Goal: Task Accomplishment & Management: Use online tool/utility

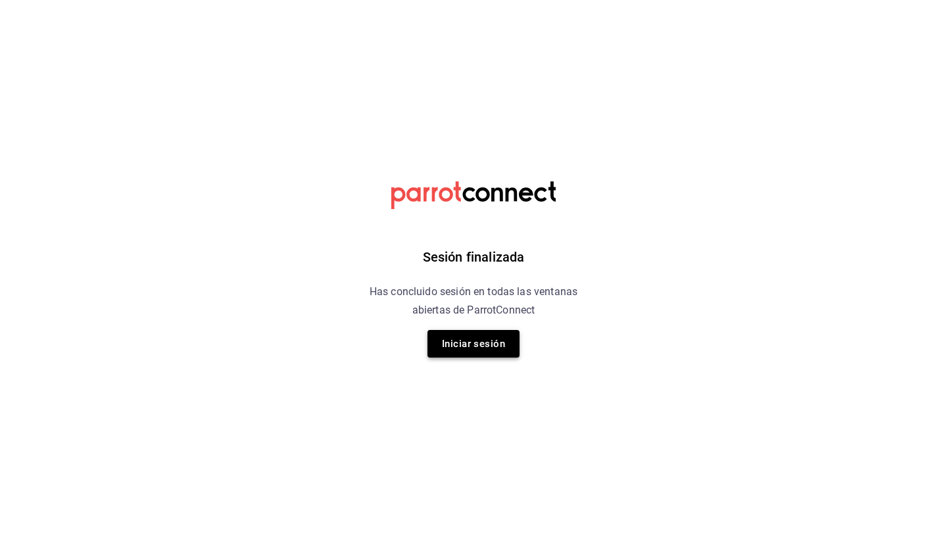
click at [478, 337] on button "Iniciar sesión" at bounding box center [474, 344] width 92 height 28
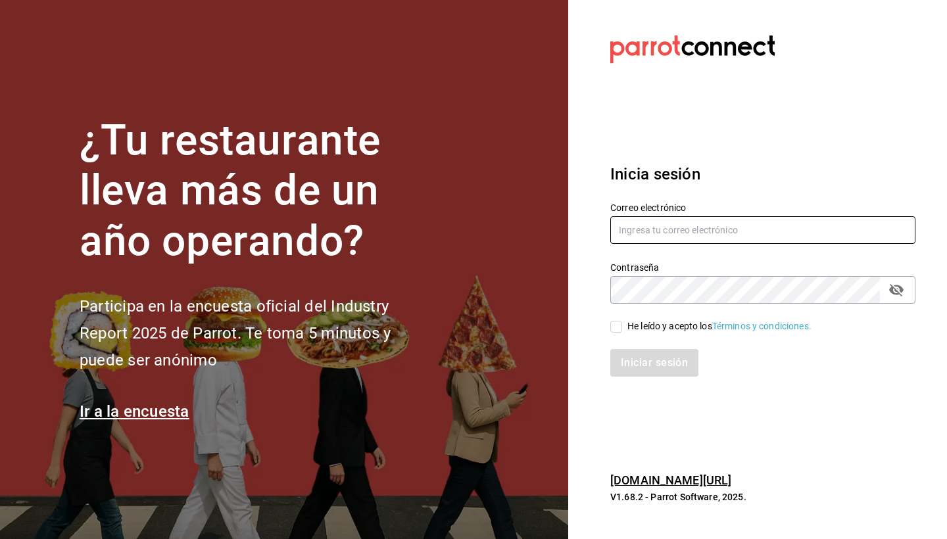
type input "martha@ayni.mx"
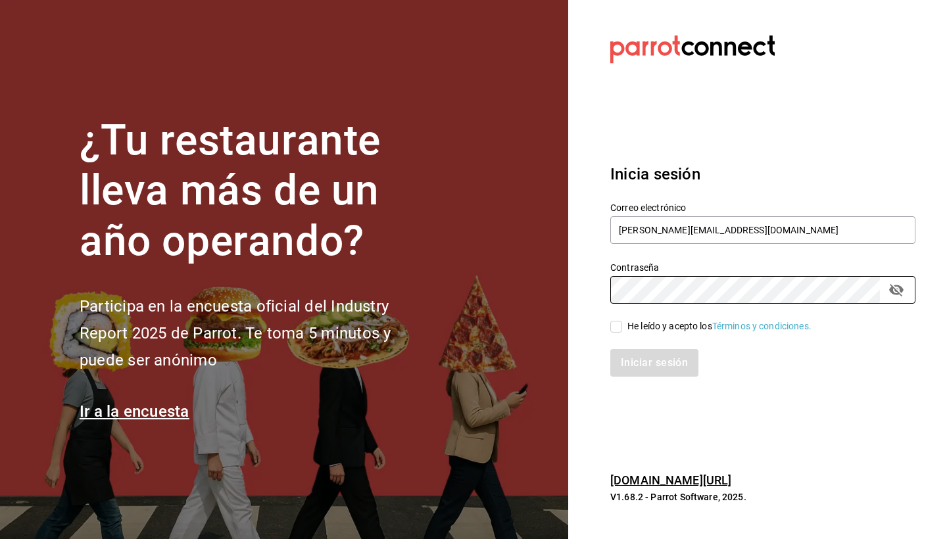
click at [620, 324] on input "He leído y acepto los Términos y condiciones." at bounding box center [617, 327] width 12 height 12
checkbox input "true"
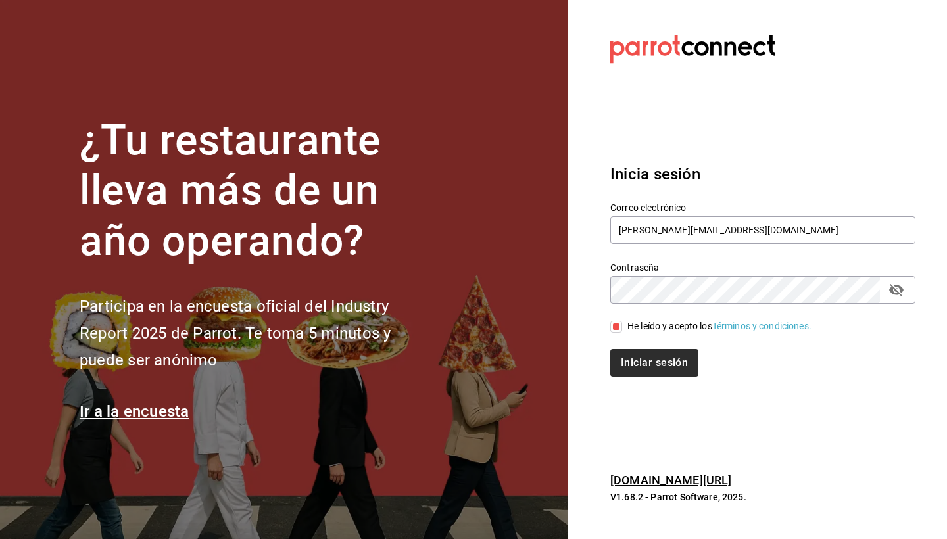
click at [650, 366] on button "Iniciar sesión" at bounding box center [655, 363] width 88 height 28
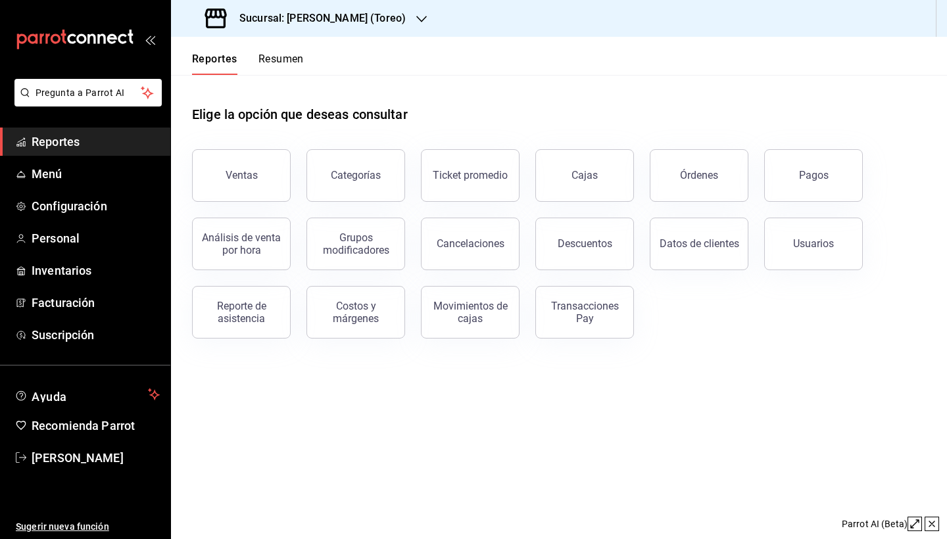
click at [65, 147] on span "Reportes" at bounding box center [96, 142] width 128 height 18
click at [824, 180] on div "Pagos" at bounding box center [814, 175] width 30 height 12
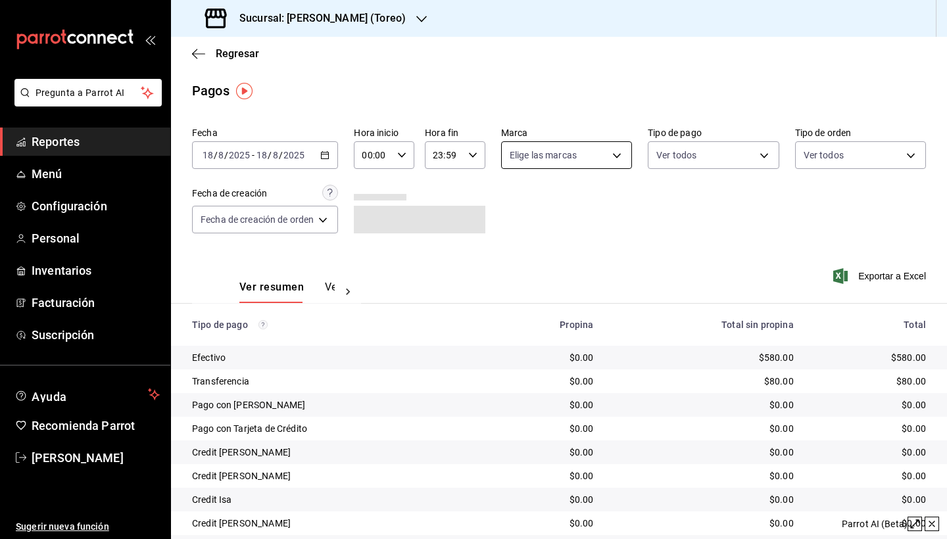
click at [620, 161] on body "Pregunta a Parrot AI Reportes Menú Configuración Personal Inventarios Facturaci…" at bounding box center [473, 269] width 947 height 539
click at [620, 161] on div at bounding box center [473, 269] width 947 height 539
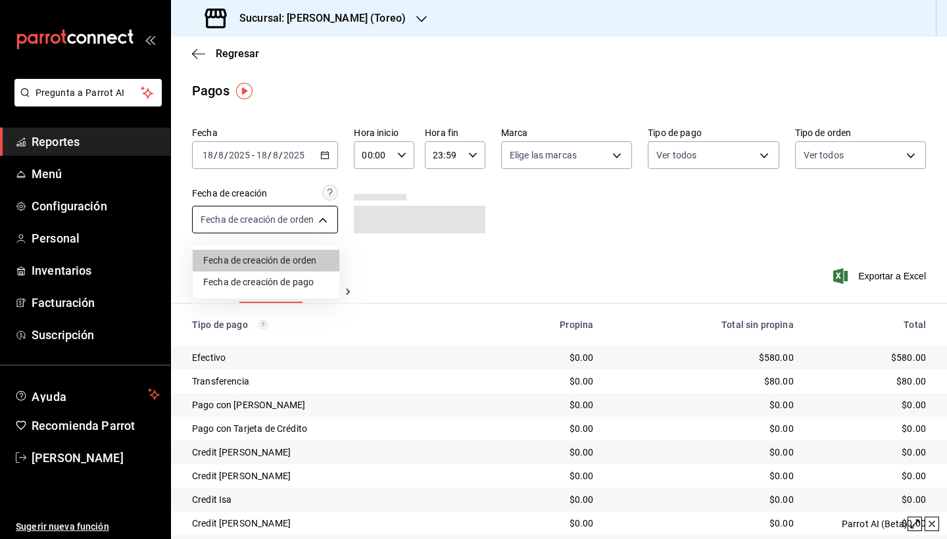
click at [330, 217] on body "Pregunta a Parrot AI Reportes Menú Configuración Personal Inventarios Facturaci…" at bounding box center [473, 269] width 947 height 539
click at [330, 217] on div at bounding box center [473, 269] width 947 height 539
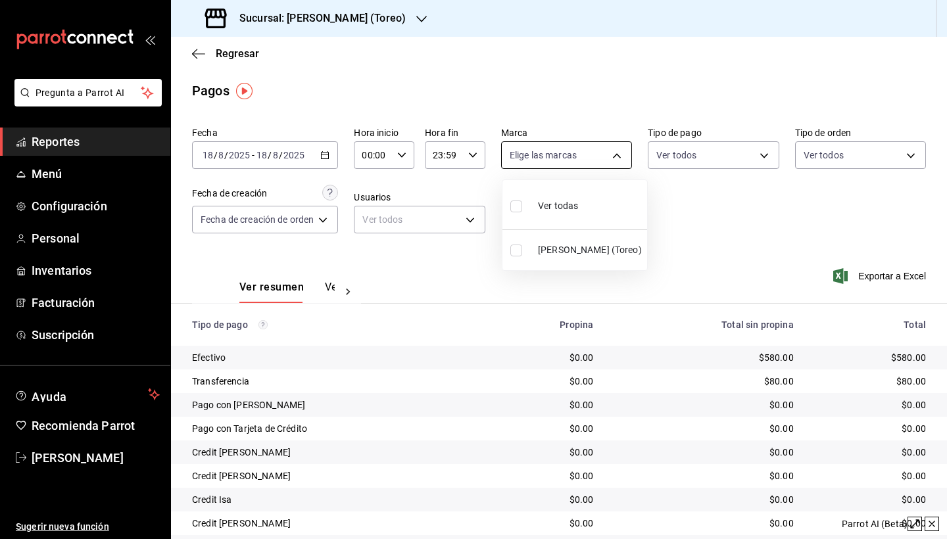
click at [616, 161] on body "Pregunta a Parrot AI Reportes Menú Configuración Personal Inventarios Facturaci…" at bounding box center [473, 269] width 947 height 539
click at [616, 161] on div at bounding box center [473, 269] width 947 height 539
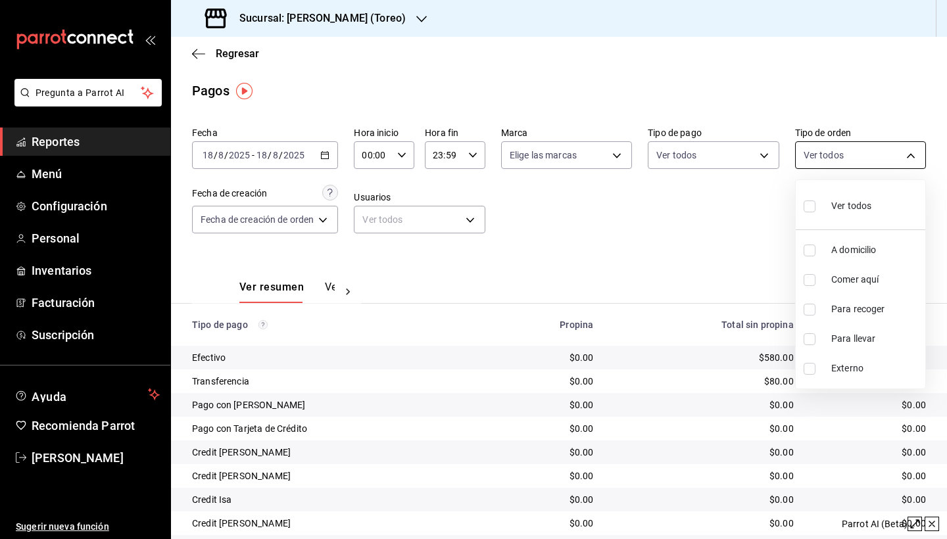
click at [885, 166] on body "Pregunta a Parrot AI Reportes Menú Configuración Personal Inventarios Facturaci…" at bounding box center [473, 269] width 947 height 539
click at [885, 166] on div at bounding box center [473, 269] width 947 height 539
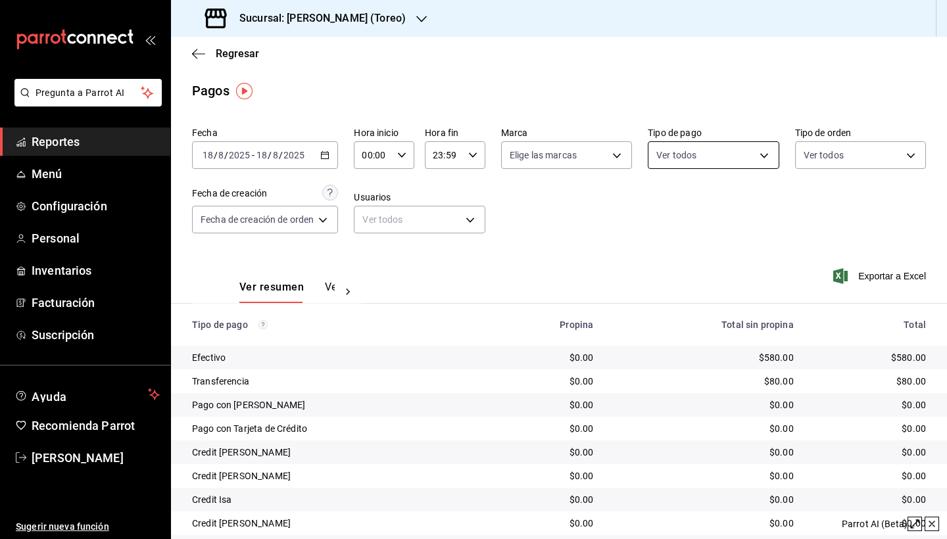
click at [753, 155] on body "Pregunta a Parrot AI Reportes Menú Configuración Personal Inventarios Facturaci…" at bounding box center [473, 269] width 947 height 539
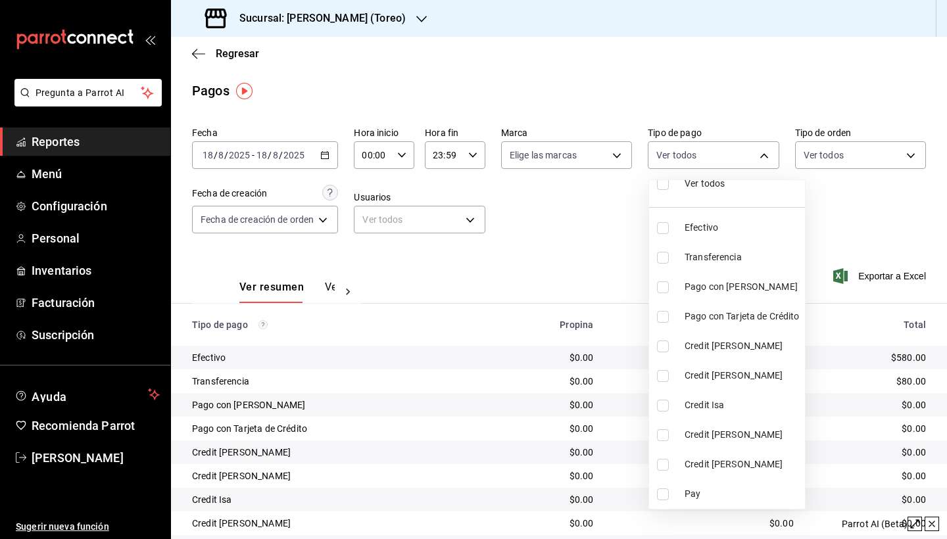
scroll to position [22, 0]
click at [664, 347] on input "checkbox" at bounding box center [663, 347] width 12 height 12
checkbox input "true"
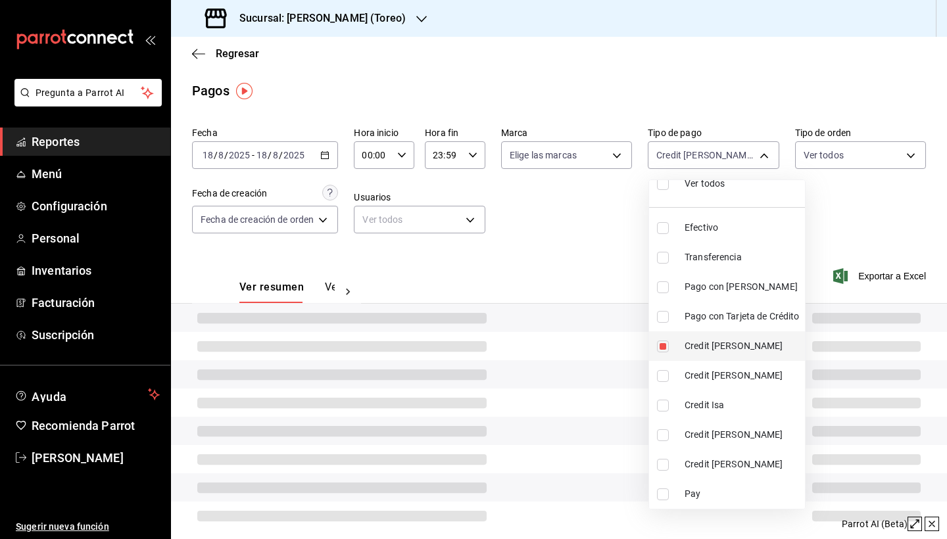
type input "2240fc9c-ac5f-48a0-ba2c-4fdb52b01fc2"
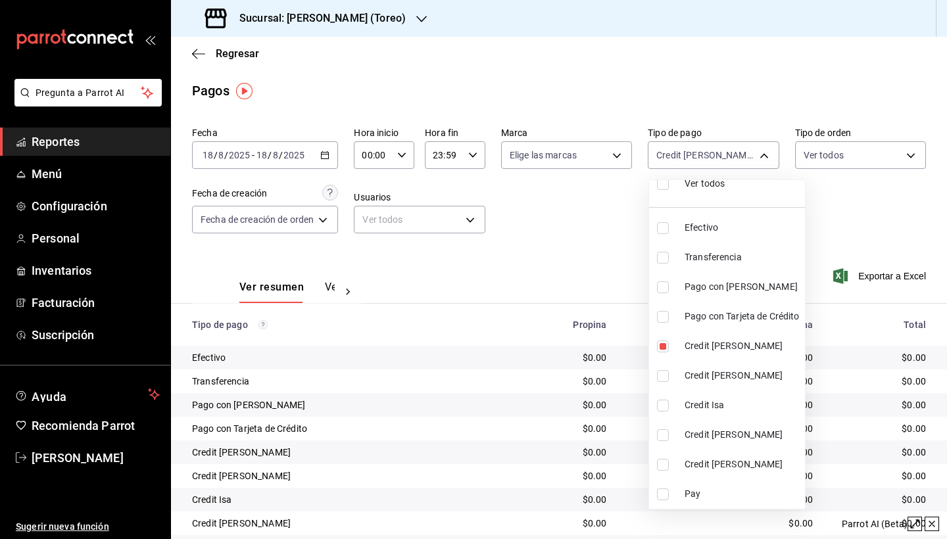
click at [553, 232] on div at bounding box center [473, 269] width 947 height 539
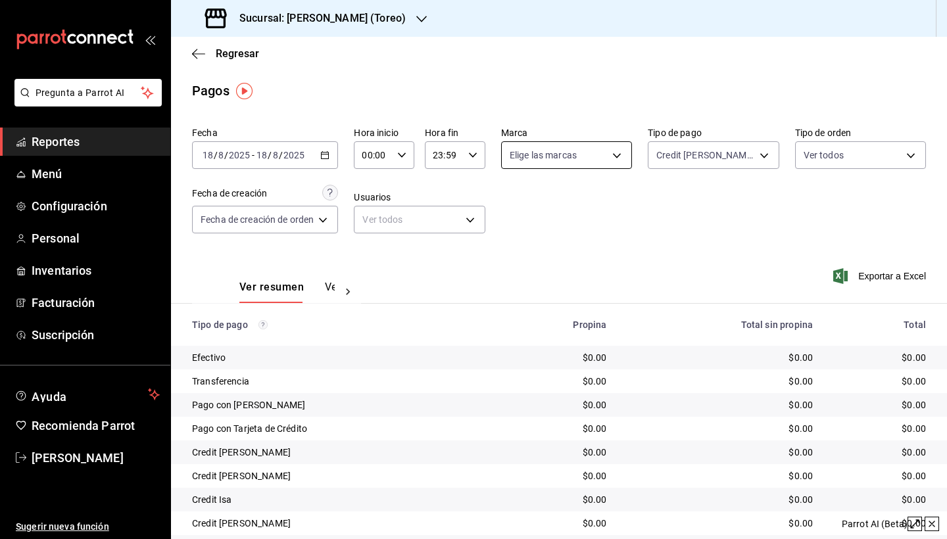
click at [619, 155] on body "Pregunta a Parrot AI Reportes Menú Configuración Personal Inventarios Facturaci…" at bounding box center [473, 269] width 947 height 539
click at [516, 247] on input "checkbox" at bounding box center [517, 251] width 12 height 12
checkbox input "true"
type input "9aff9406-5e0c-4b37-970f-f94ac55b59a5"
checkbox input "true"
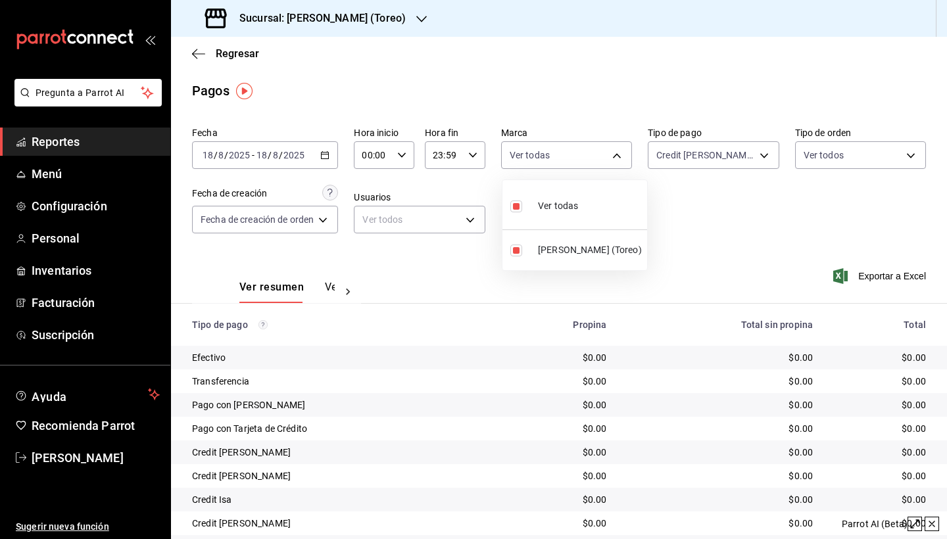
click at [788, 264] on div at bounding box center [473, 269] width 947 height 539
click at [324, 153] on icon "button" at bounding box center [324, 155] width 9 height 9
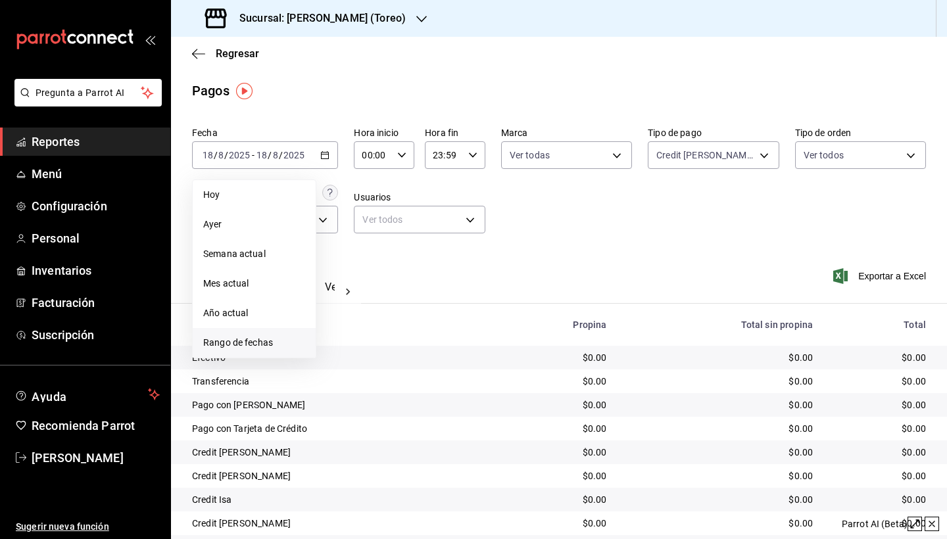
click at [259, 341] on span "Rango de fechas" at bounding box center [254, 343] width 102 height 14
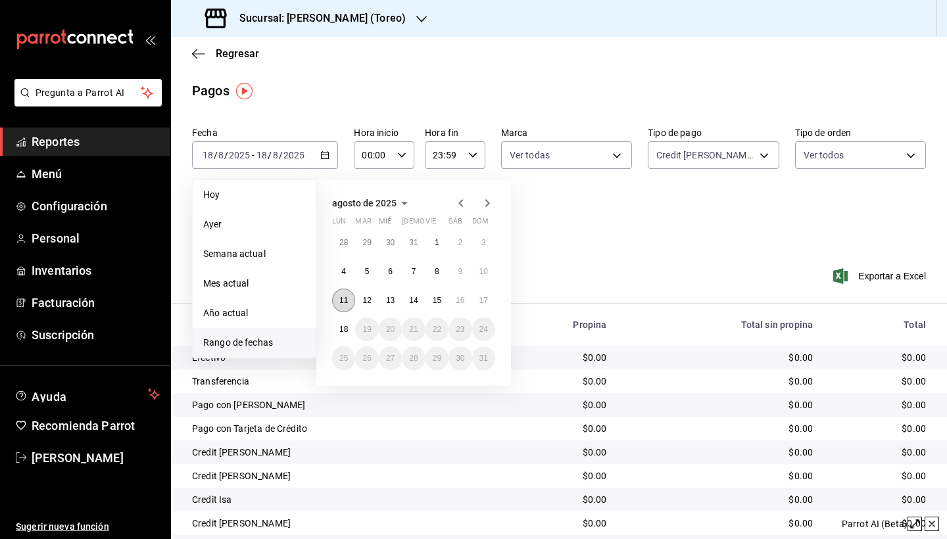
click at [343, 301] on abbr "11" at bounding box center [343, 300] width 9 height 9
click at [483, 304] on abbr "17" at bounding box center [484, 300] width 9 height 9
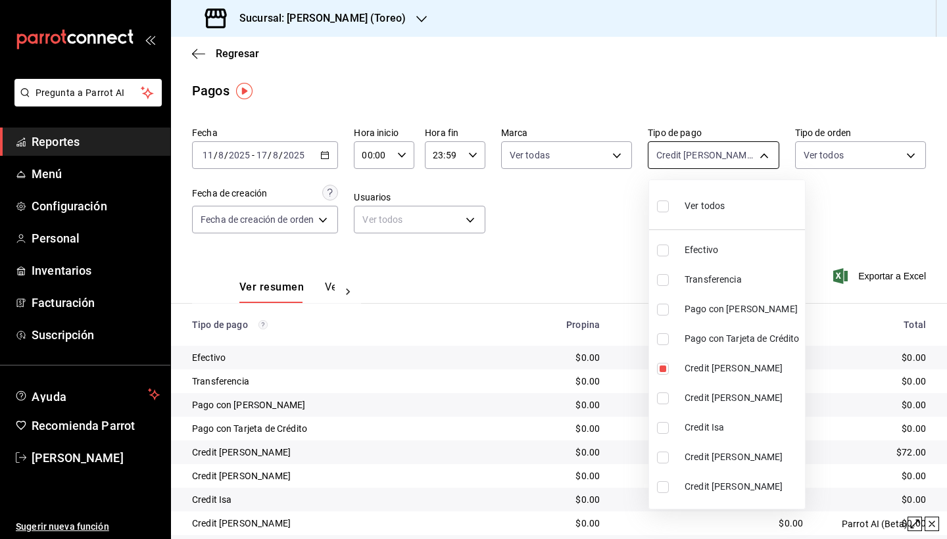
click at [734, 162] on body "Pregunta a Parrot AI Reportes Menú Configuración Personal Inventarios Facturaci…" at bounding box center [473, 269] width 947 height 539
click at [625, 153] on div at bounding box center [473, 269] width 947 height 539
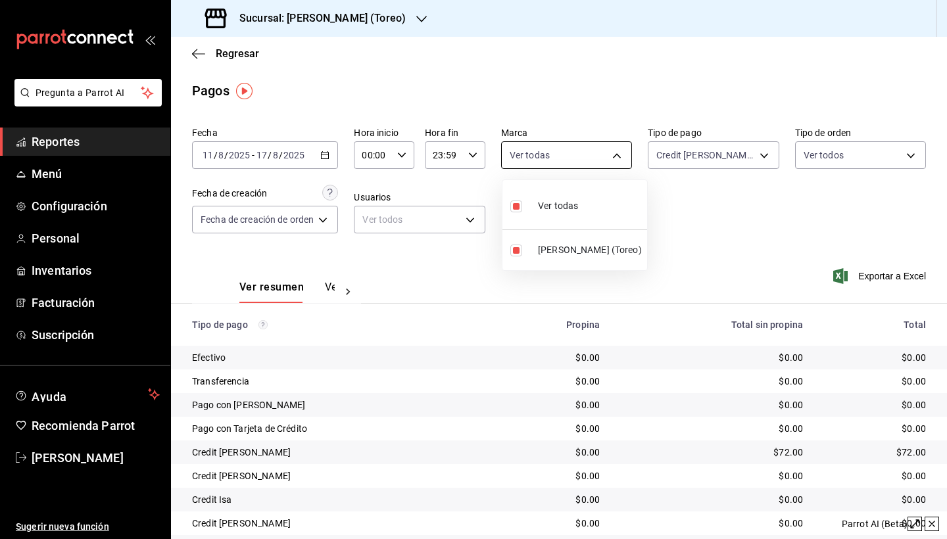
click at [620, 153] on body "Pregunta a Parrot AI Reportes Menú Configuración Personal Inventarios Facturaci…" at bounding box center [473, 269] width 947 height 539
click at [517, 254] on input "checkbox" at bounding box center [517, 251] width 12 height 12
checkbox input "false"
click at [767, 219] on div at bounding box center [473, 269] width 947 height 539
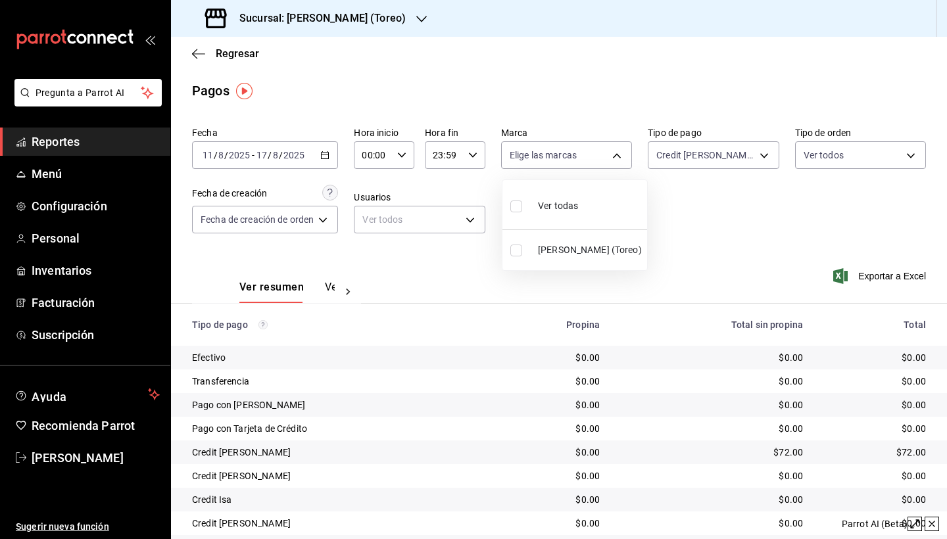
click at [575, 161] on body "Pregunta a Parrot AI Reportes Menú Configuración Personal Inventarios Facturaci…" at bounding box center [473, 269] width 947 height 539
click at [517, 207] on input "checkbox" at bounding box center [517, 207] width 12 height 12
checkbox input "true"
type input "9aff9406-5e0c-4b37-970f-f94ac55b59a5"
checkbox input "true"
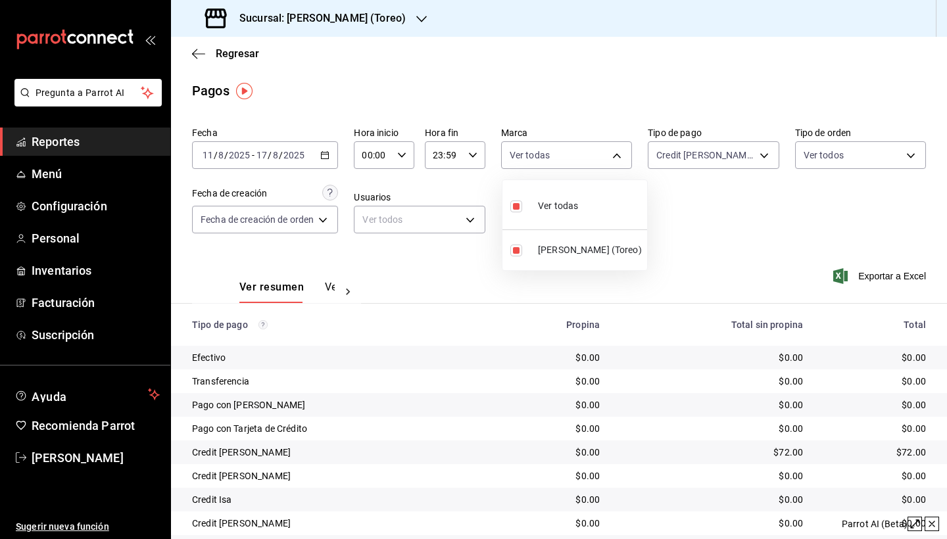
click at [724, 234] on div at bounding box center [473, 269] width 947 height 539
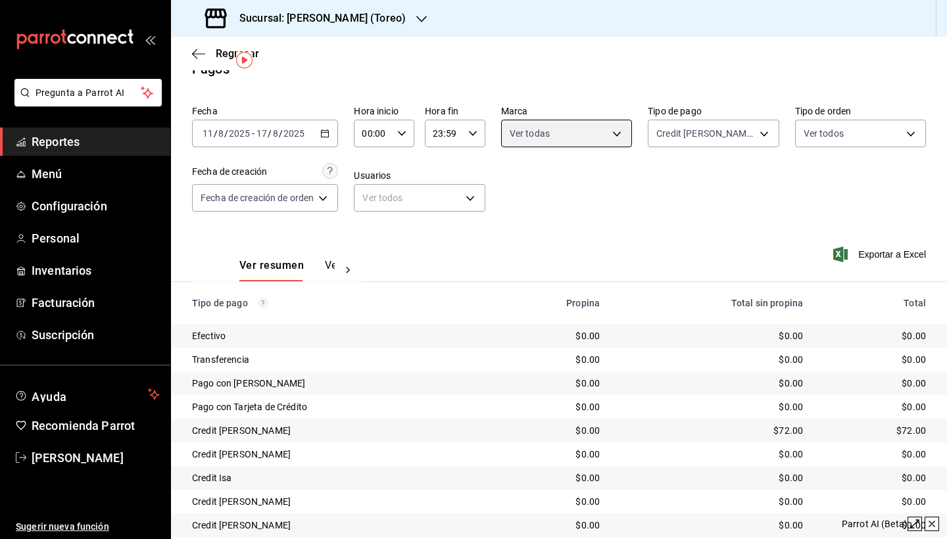
scroll to position [14, 0]
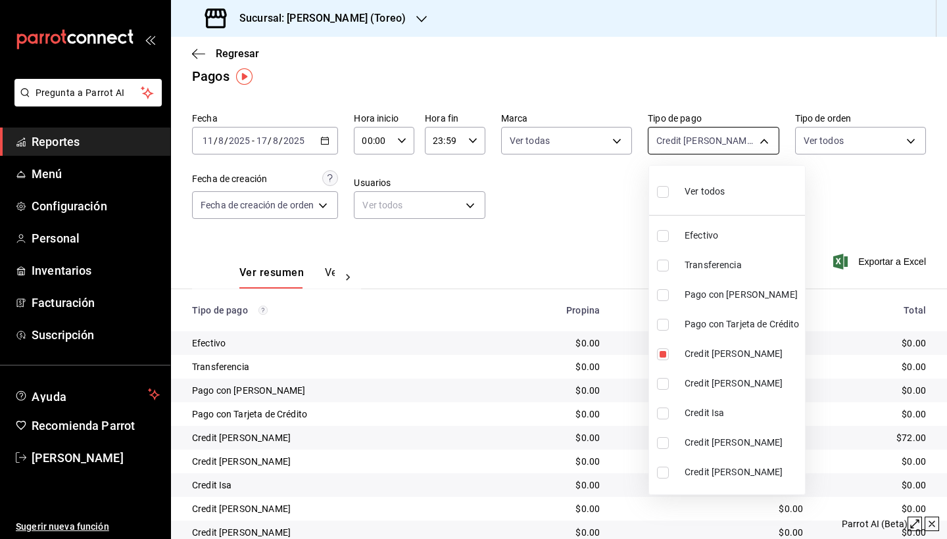
click at [755, 149] on body "Pregunta a Parrot AI Reportes Menú Configuración Personal Inventarios Facturaci…" at bounding box center [473, 269] width 947 height 539
click at [592, 220] on div at bounding box center [473, 269] width 947 height 539
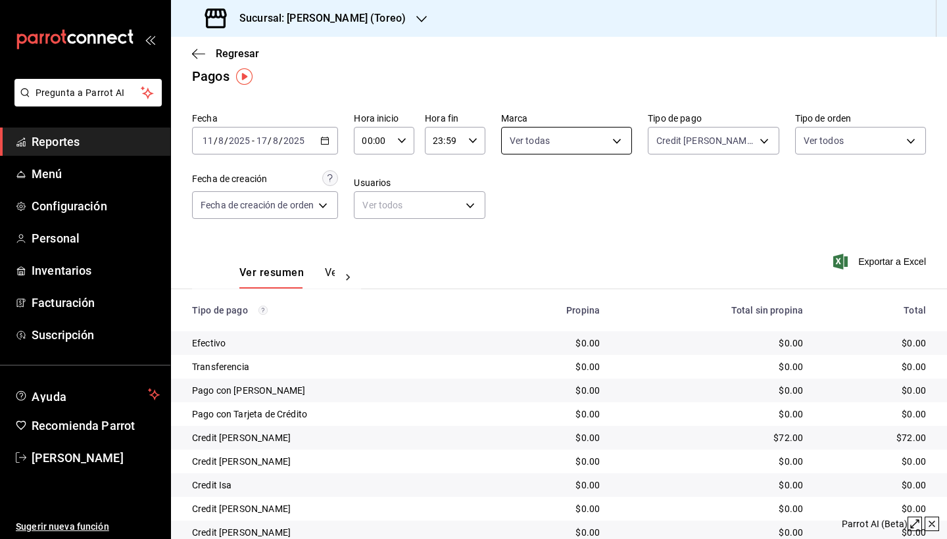
click at [617, 148] on body "Pregunta a Parrot AI Reportes Menú Configuración Personal Inventarios Facturaci…" at bounding box center [473, 269] width 947 height 539
click at [510, 193] on li "Ver todas" at bounding box center [575, 190] width 145 height 39
checkbox input "false"
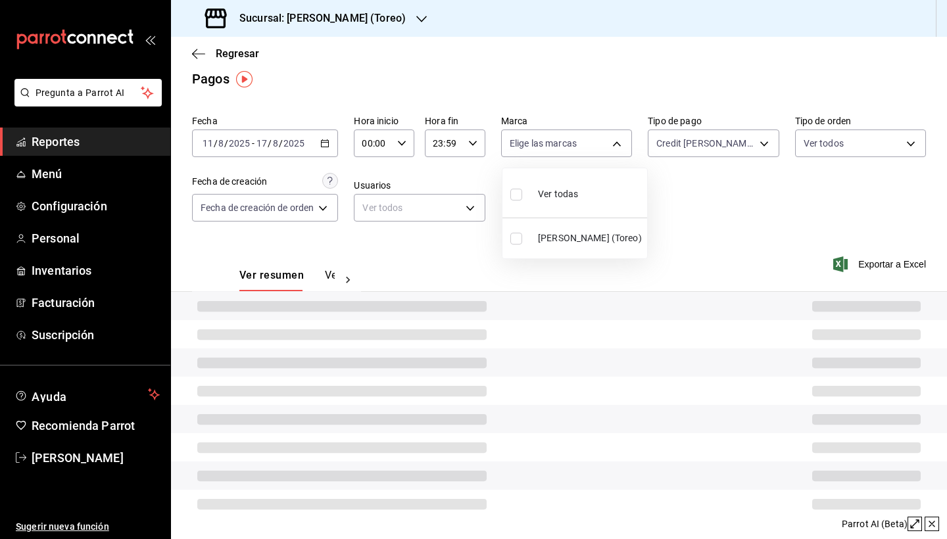
scroll to position [12, 0]
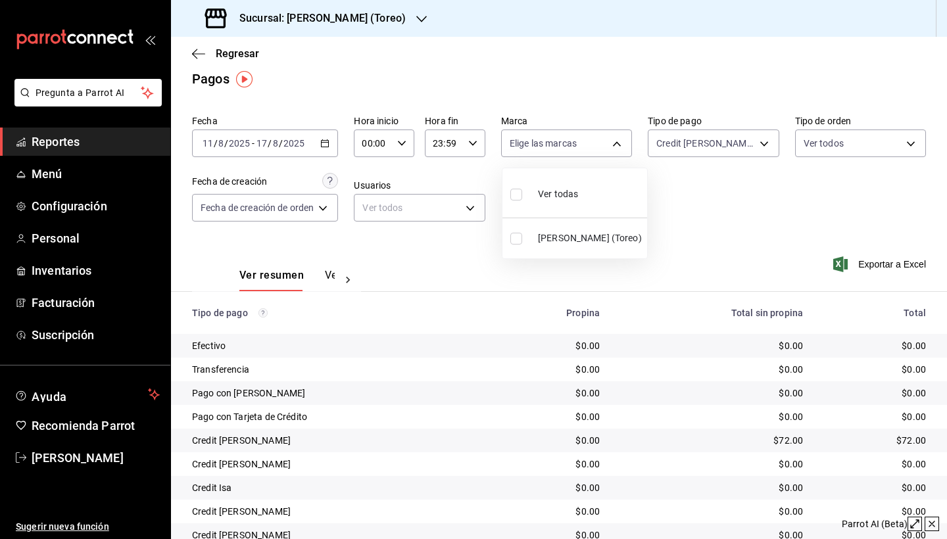
click at [726, 141] on div at bounding box center [473, 269] width 947 height 539
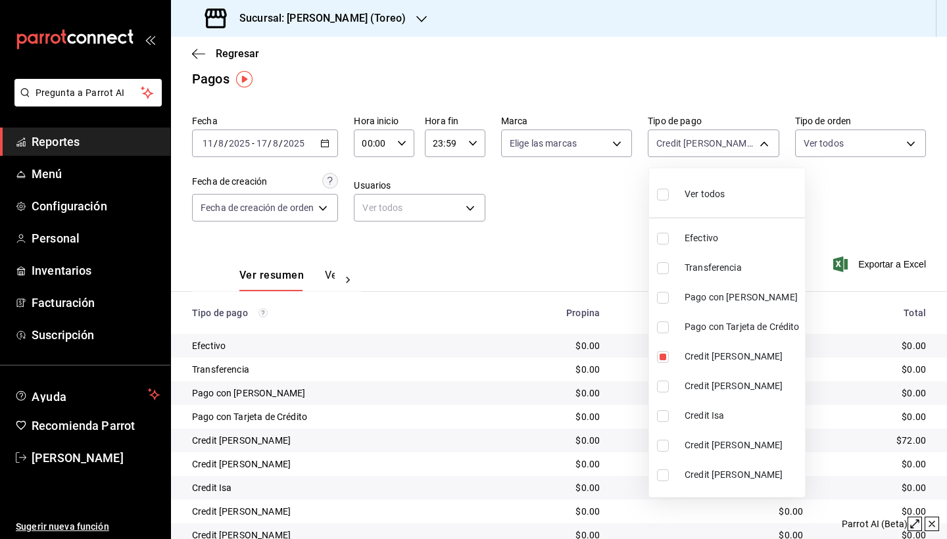
click at [726, 140] on body "Pregunta a Parrot AI Reportes Menú Configuración Personal Inventarios Facturaci…" at bounding box center [473, 269] width 947 height 539
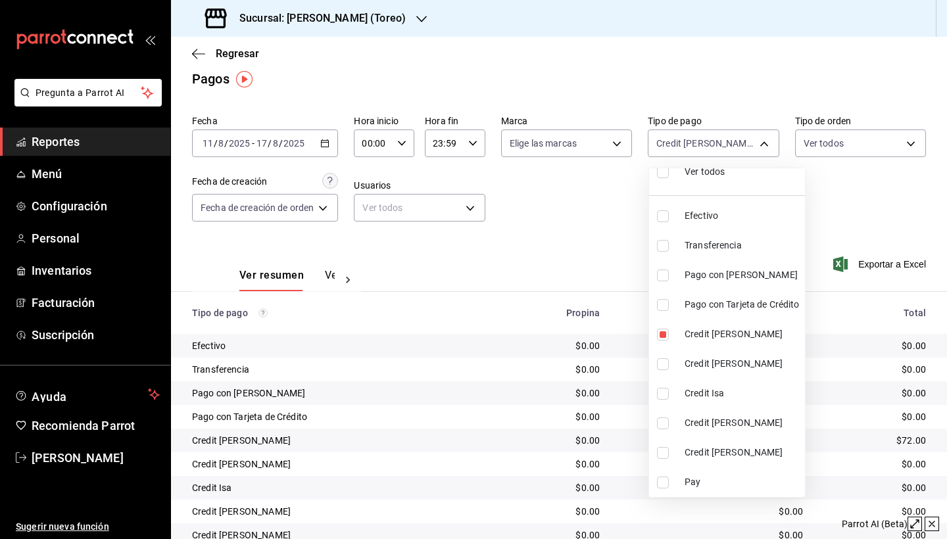
scroll to position [22, 0]
click at [573, 226] on div at bounding box center [473, 269] width 947 height 539
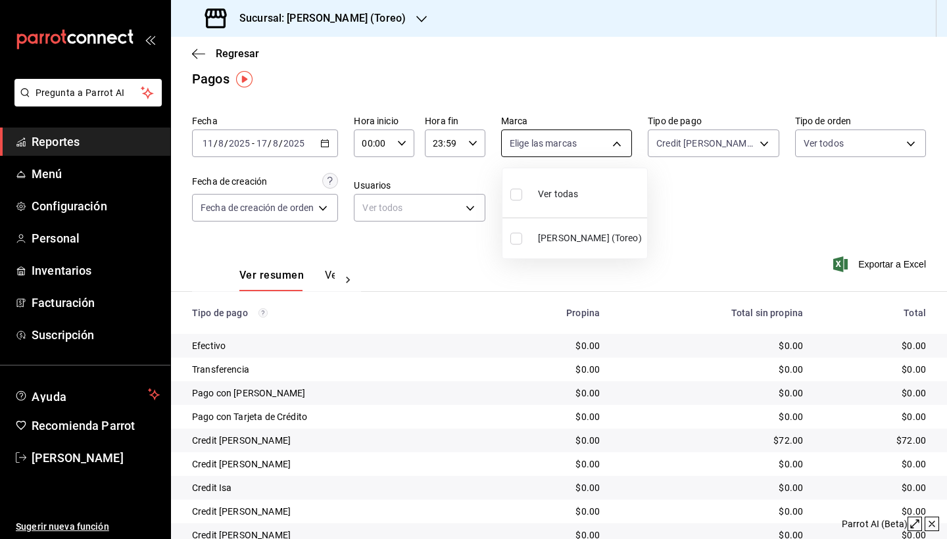
click at [615, 147] on body "Pregunta a Parrot AI Reportes Menú Configuración Personal Inventarios Facturaci…" at bounding box center [473, 269] width 947 height 539
click at [397, 15] on div at bounding box center [473, 269] width 947 height 539
click at [416, 15] on icon "button" at bounding box center [421, 19] width 11 height 11
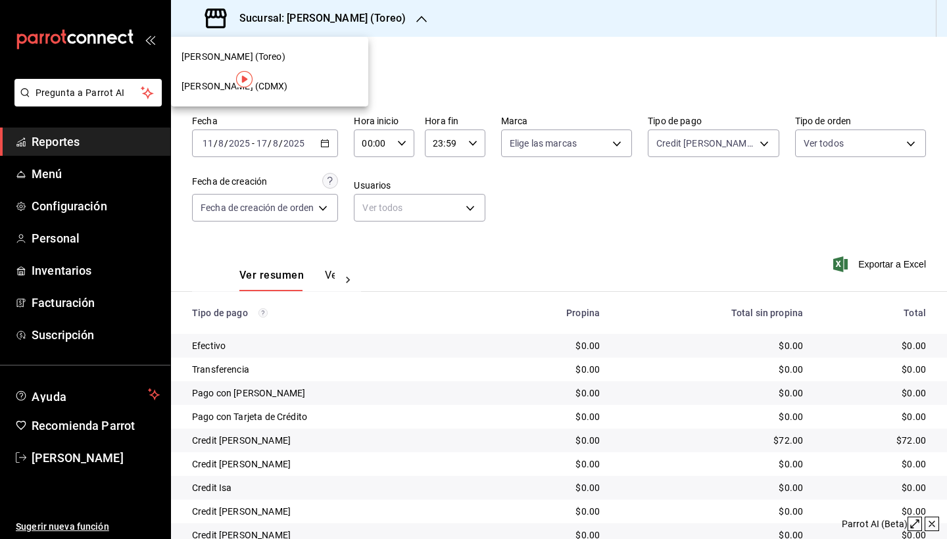
click at [321, 91] on div "[PERSON_NAME] (CDMX)" at bounding box center [270, 87] width 176 height 14
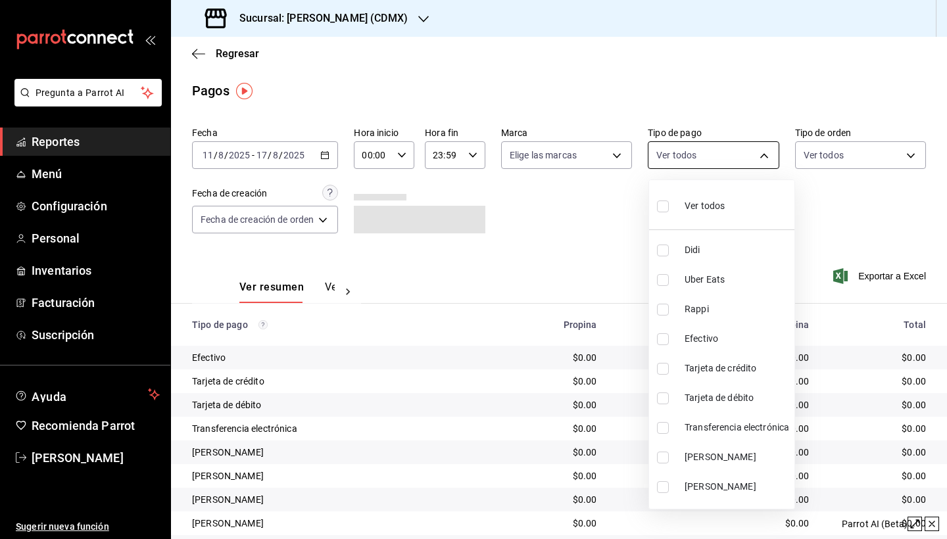
click at [748, 159] on body "Pregunta a Parrot AI Reportes Menú Configuración Personal Inventarios Facturaci…" at bounding box center [473, 269] width 947 height 539
click at [739, 462] on span "[PERSON_NAME]" at bounding box center [737, 458] width 105 height 14
type input "80131edd-c068-4769-be81-566212588292"
checkbox input "true"
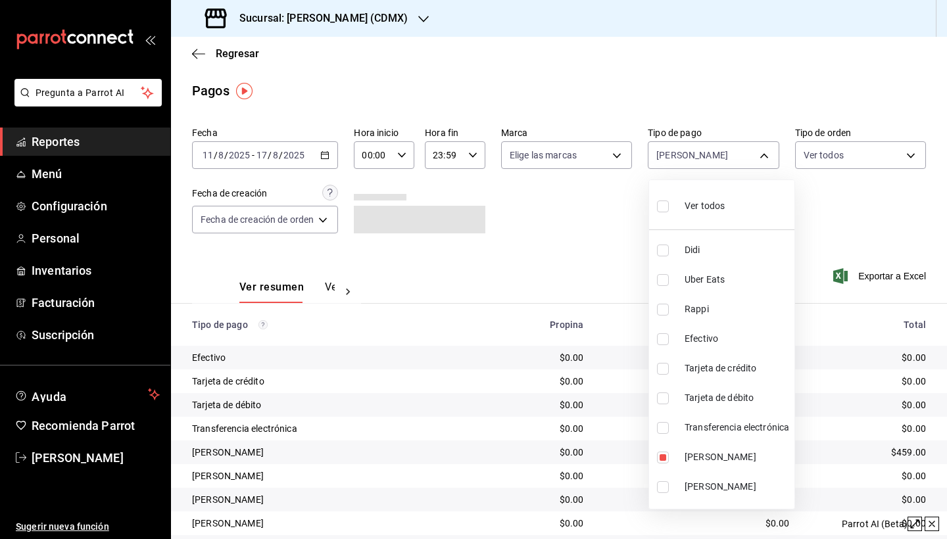
click at [586, 237] on div at bounding box center [473, 269] width 947 height 539
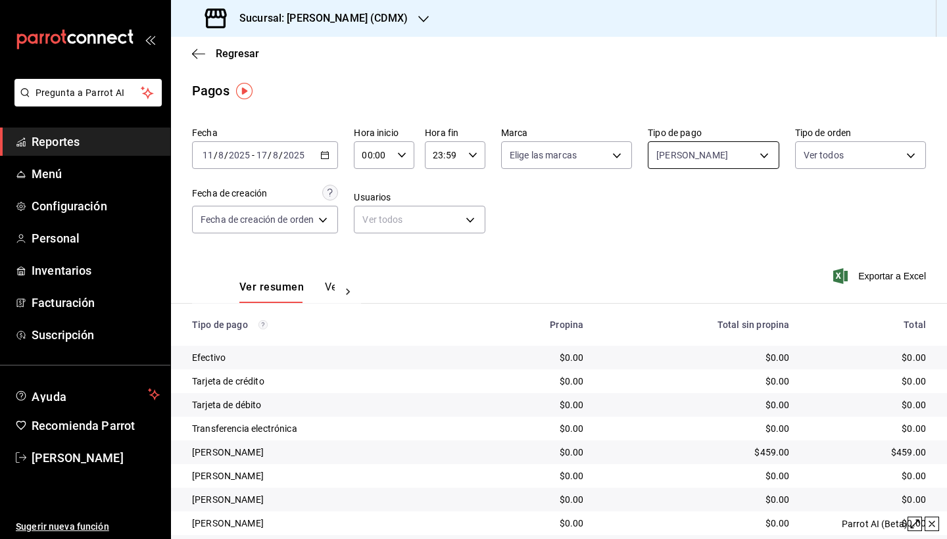
click at [767, 155] on body "Pregunta a Parrot AI Reportes Menú Configuración Personal Inventarios Facturaci…" at bounding box center [473, 269] width 947 height 539
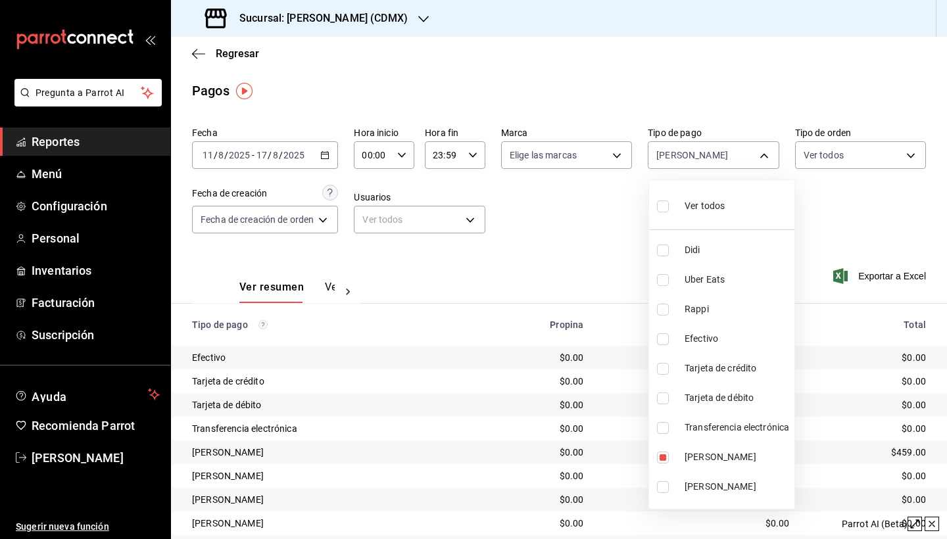
click at [663, 480] on li "[PERSON_NAME]" at bounding box center [721, 487] width 145 height 30
type input "80131edd-c068-4769-be81-566212588292,0c65ef4b-facc-49c2-bda7-3a27b0ba9215"
checkbox input "true"
click at [659, 452] on input "checkbox" at bounding box center [663, 458] width 12 height 12
checkbox input "false"
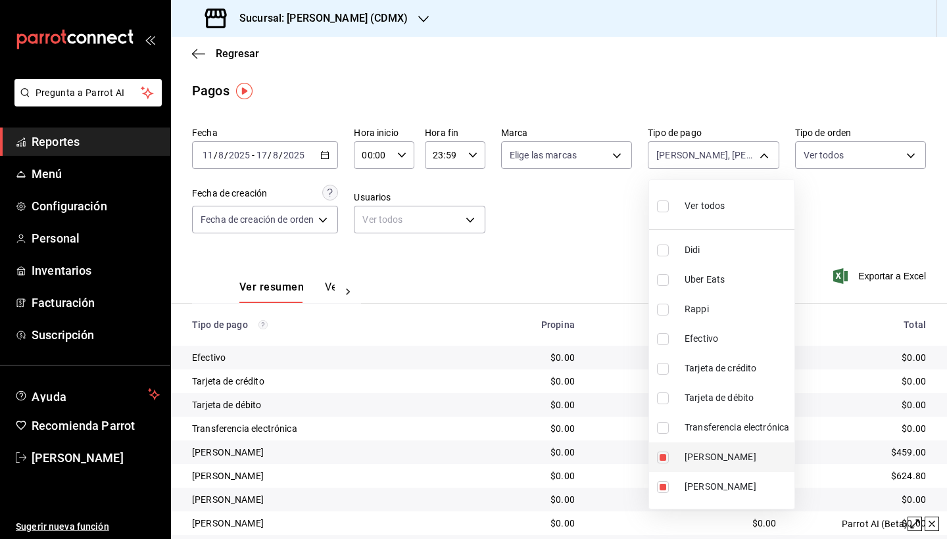
type input "0c65ef4b-facc-49c2-bda7-3a27b0ba9215"
click at [569, 261] on div at bounding box center [473, 269] width 947 height 539
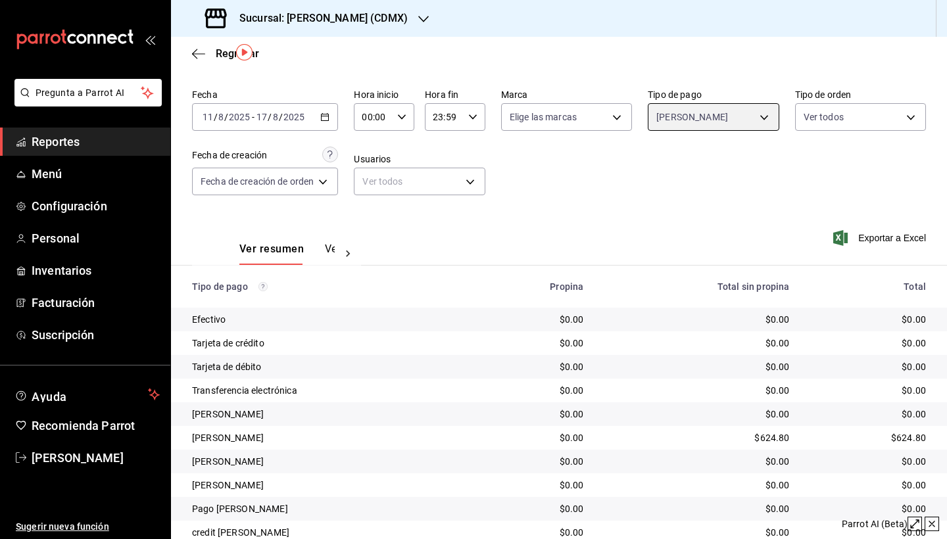
scroll to position [39, 0]
click at [75, 230] on span "Personal" at bounding box center [96, 239] width 128 height 18
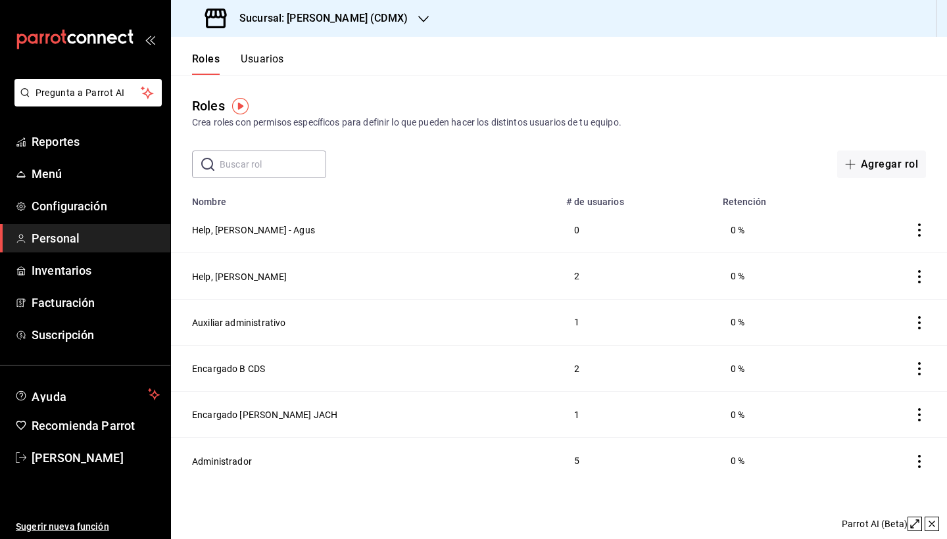
click at [622, 156] on div "​ ​ Agregar rol" at bounding box center [559, 165] width 776 height 28
click at [274, 318] on button "Auxiliar administrativo" at bounding box center [238, 322] width 93 height 13
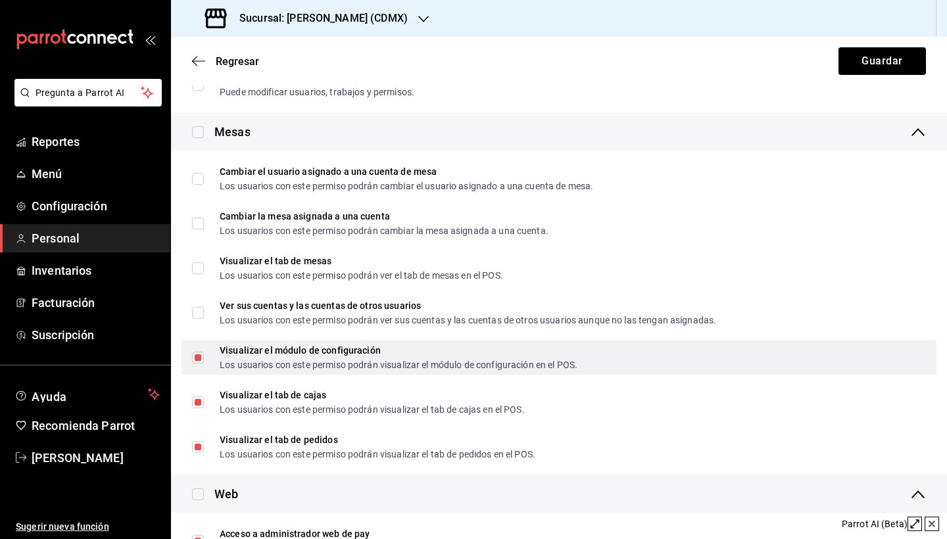
scroll to position [455, 0]
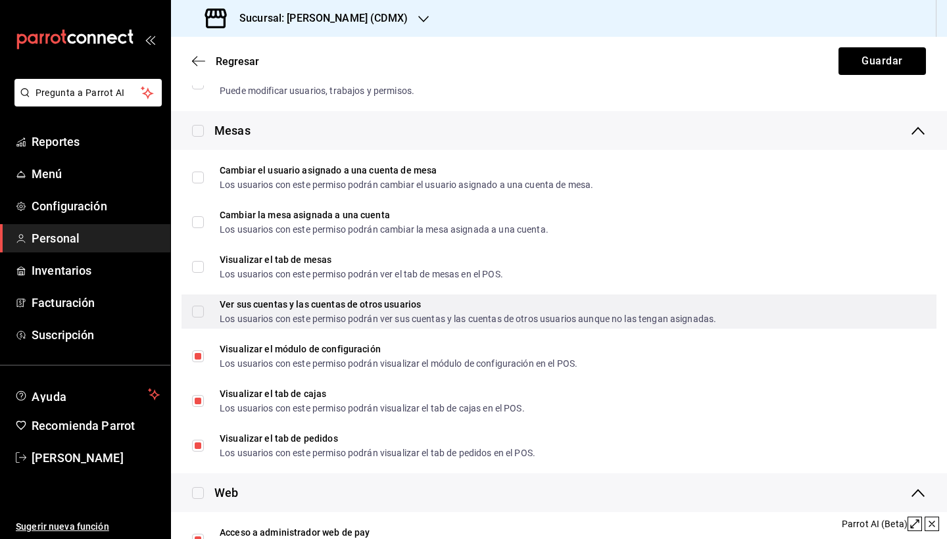
click at [201, 309] on input "Ver sus cuentas y las cuentas de otros usuarios Los usuarios con este permiso p…" at bounding box center [198, 312] width 12 height 12
checkbox input "true"
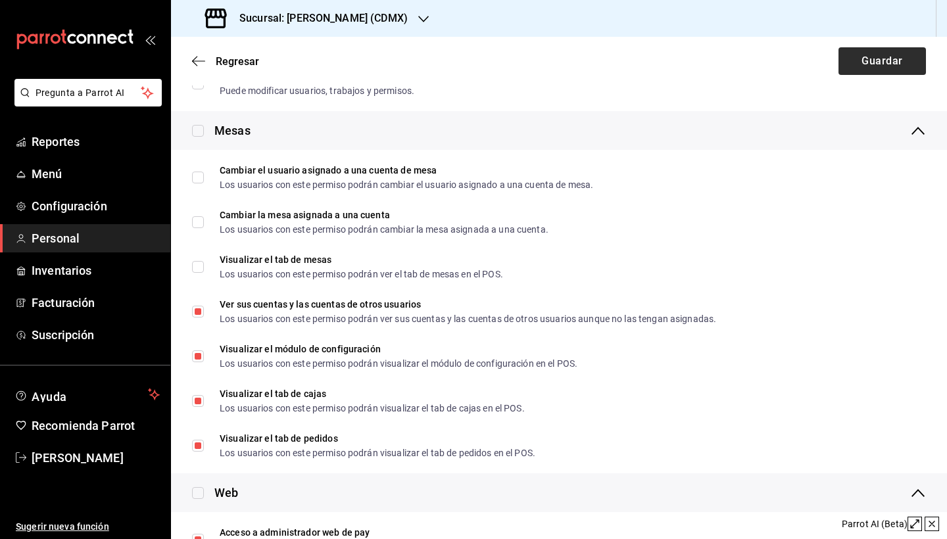
click at [892, 61] on button "Guardar" at bounding box center [882, 61] width 87 height 28
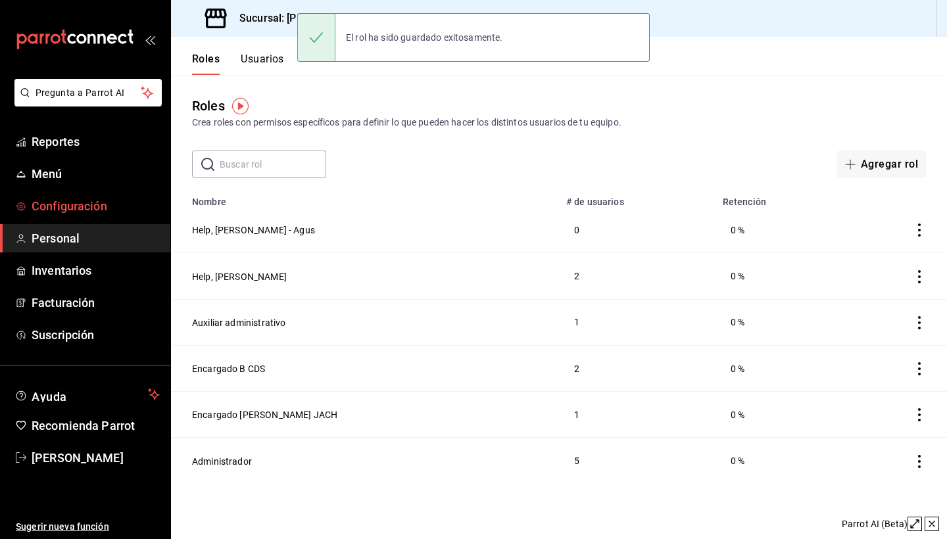
click at [109, 203] on span "Configuración" at bounding box center [96, 206] width 128 height 18
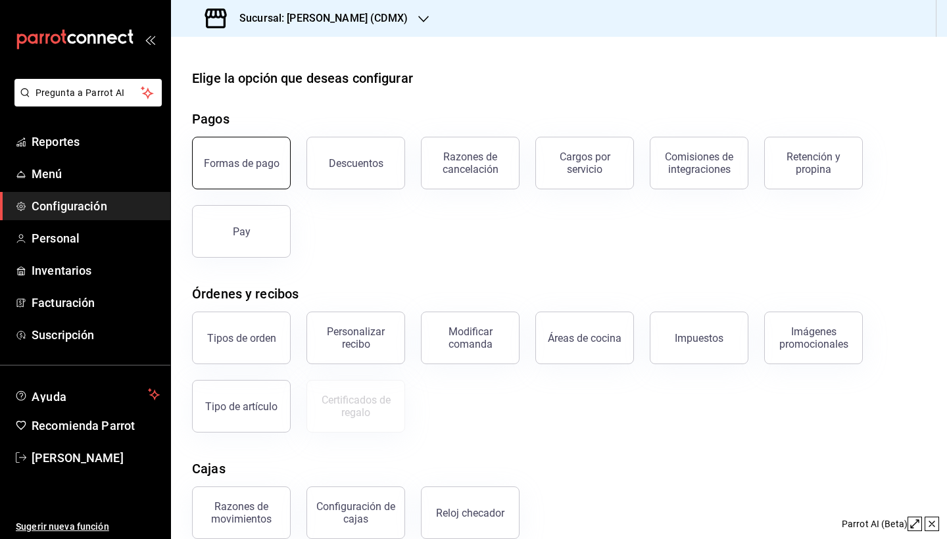
click at [258, 166] on div "Formas de pago" at bounding box center [242, 163] width 76 height 12
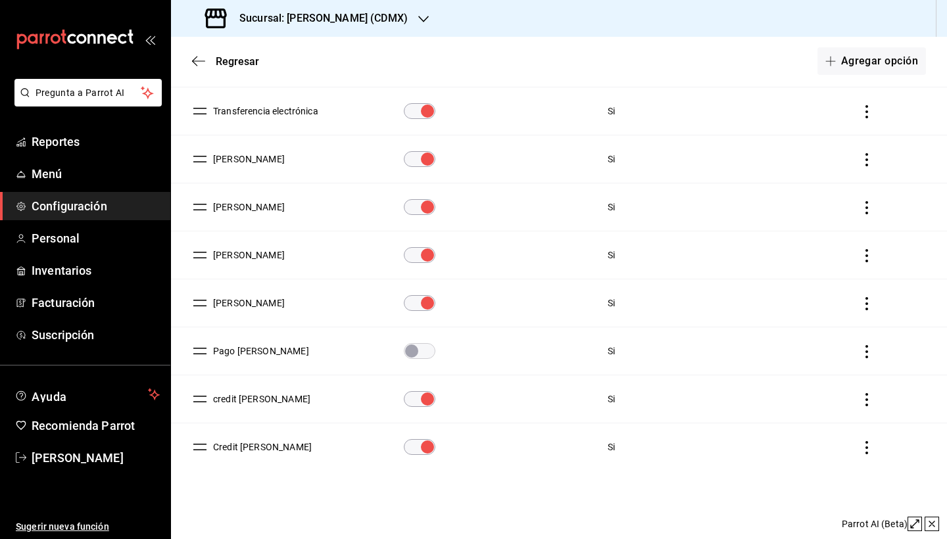
click at [412, 400] on input "paymentsTable" at bounding box center [427, 399] width 47 height 16
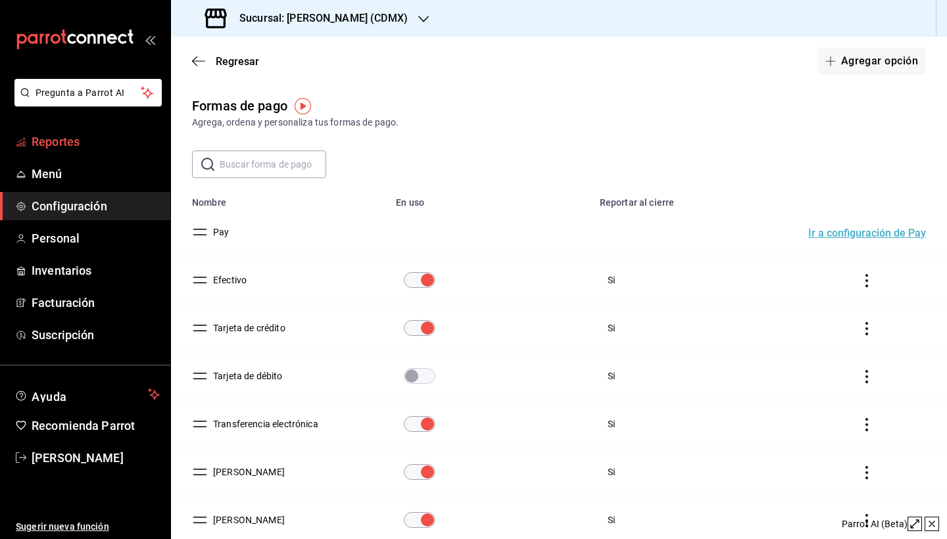
click at [62, 149] on span "Reportes" at bounding box center [96, 142] width 128 height 18
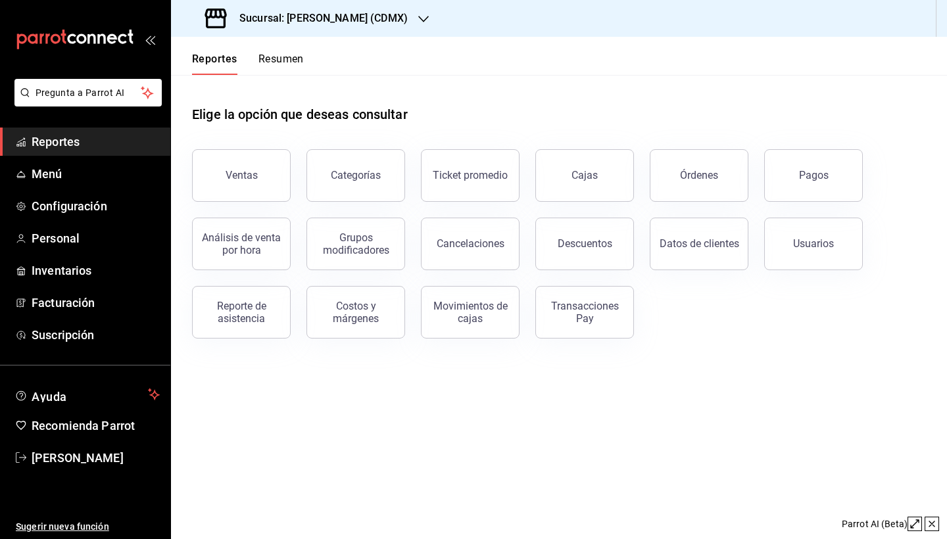
click at [418, 14] on icon "button" at bounding box center [423, 19] width 11 height 11
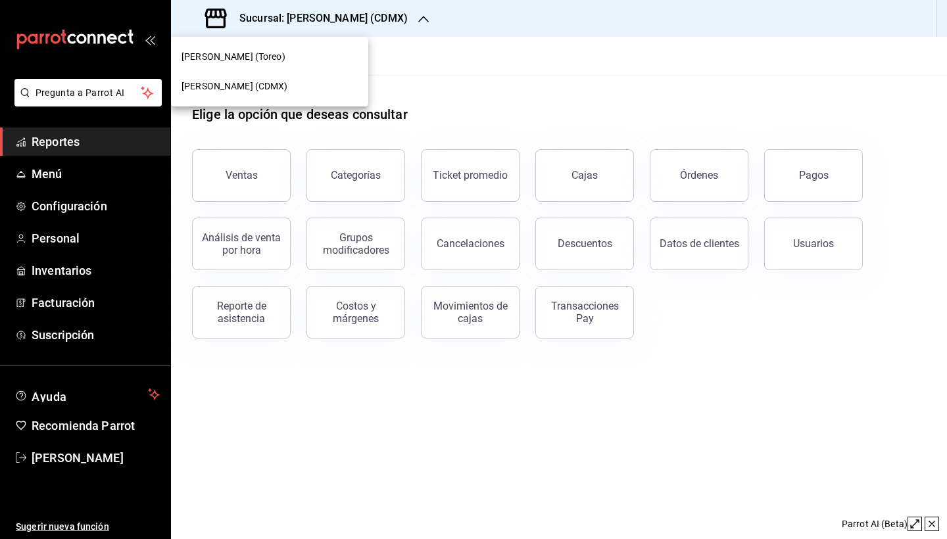
click at [339, 93] on div "[PERSON_NAME] (CDMX)" at bounding box center [270, 87] width 176 height 14
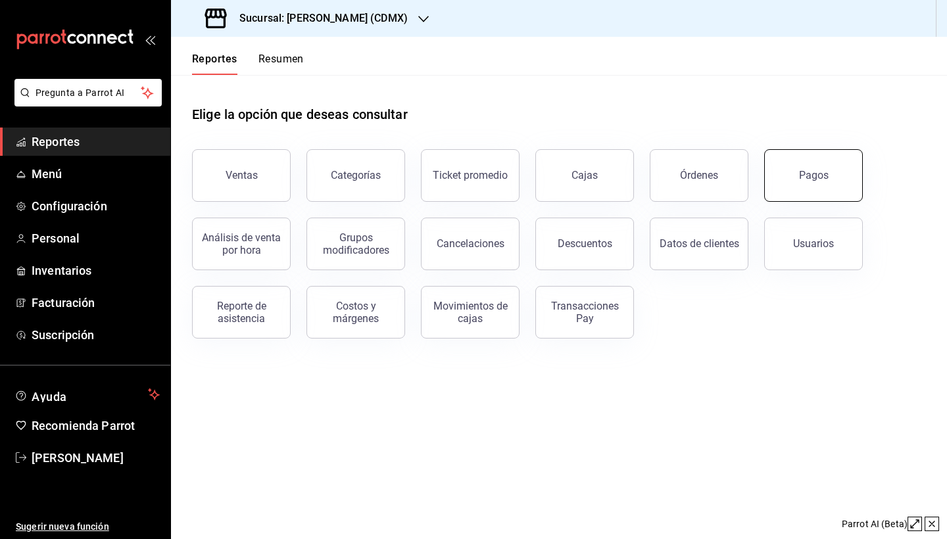
click at [811, 190] on button "Pagos" at bounding box center [813, 175] width 99 height 53
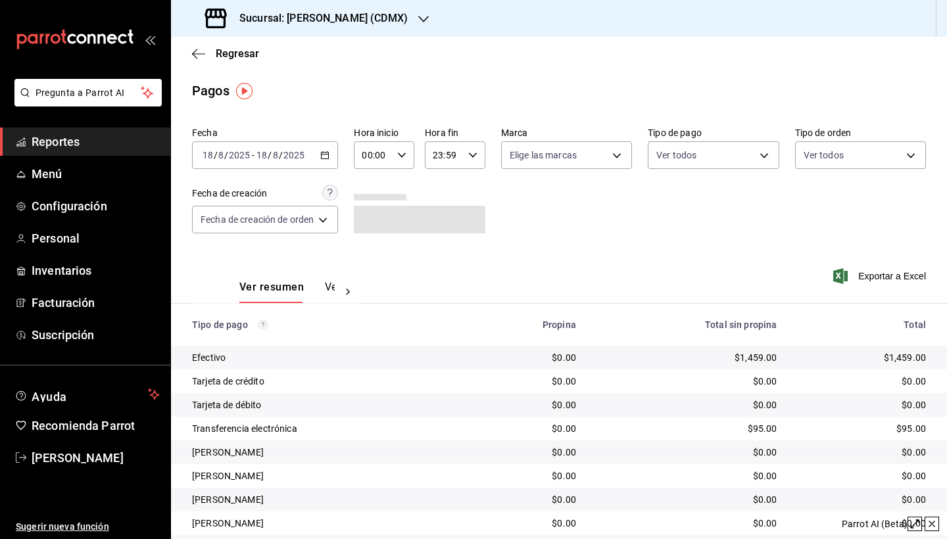
click at [330, 160] on div "[DATE] [DATE] - [DATE] [DATE]" at bounding box center [265, 155] width 146 height 28
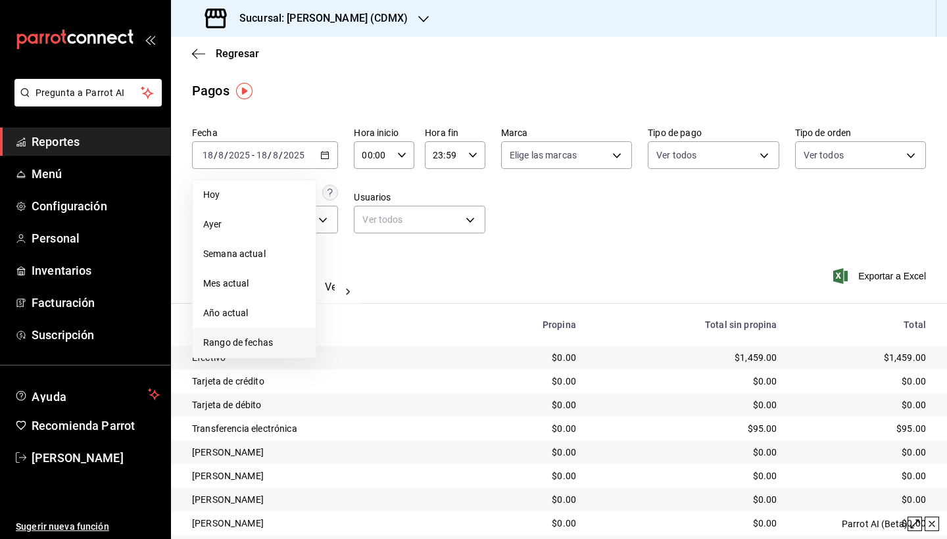
click at [266, 340] on span "Rango de fechas" at bounding box center [254, 343] width 102 height 14
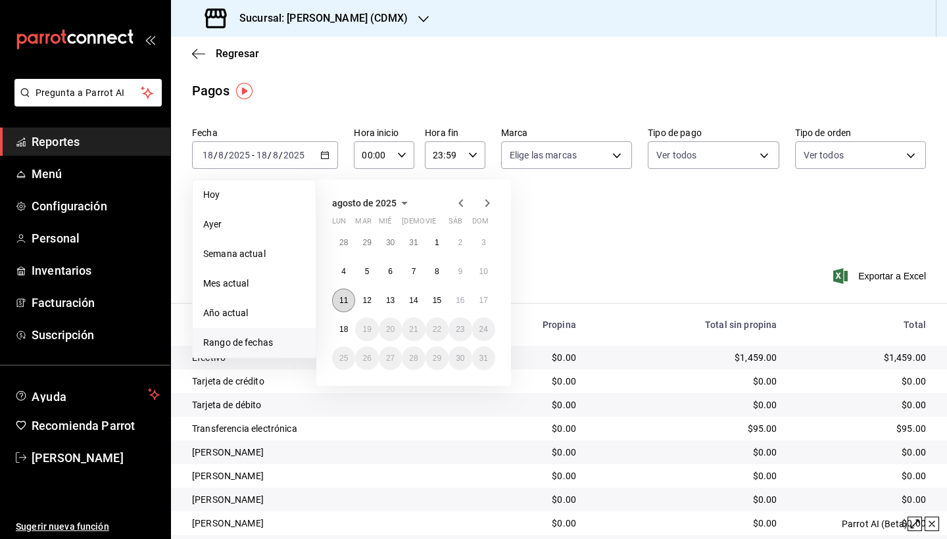
click at [344, 297] on abbr "11" at bounding box center [343, 300] width 9 height 9
click at [490, 301] on button "17" at bounding box center [483, 301] width 23 height 24
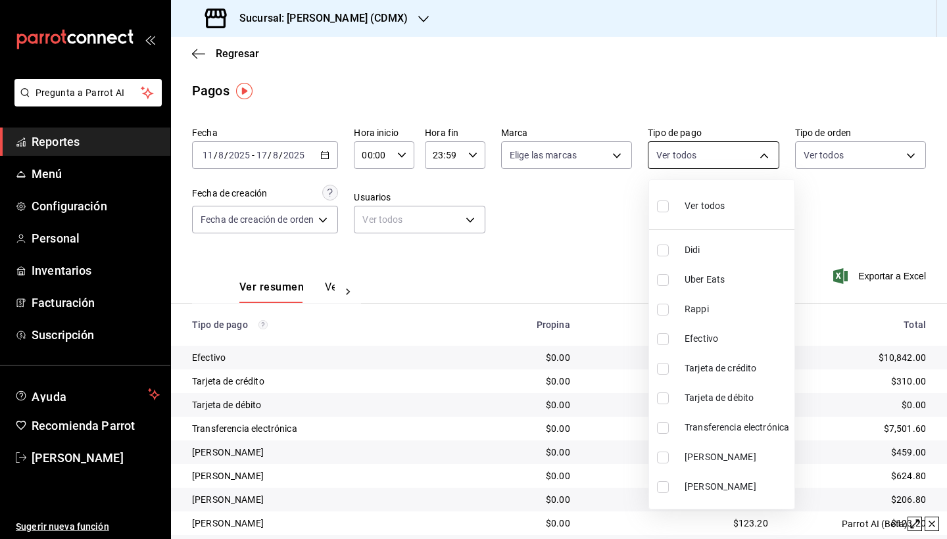
click at [756, 156] on body "Pregunta a Parrot AI Reportes Menú Configuración Personal Inventarios Facturaci…" at bounding box center [473, 269] width 947 height 539
click at [666, 457] on input "checkbox" at bounding box center [663, 458] width 12 height 12
checkbox input "true"
type input "80131edd-c068-4769-be81-566212588292"
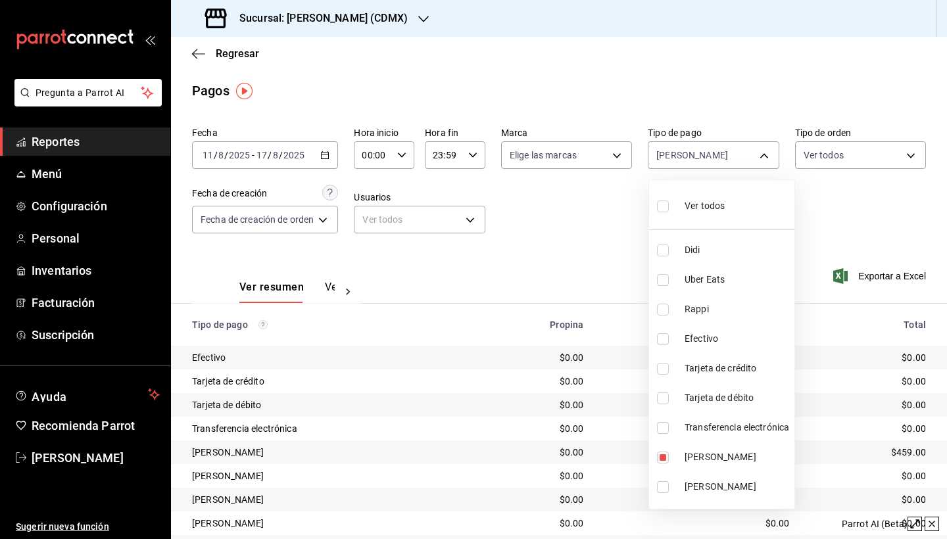
click at [914, 278] on div at bounding box center [473, 269] width 947 height 539
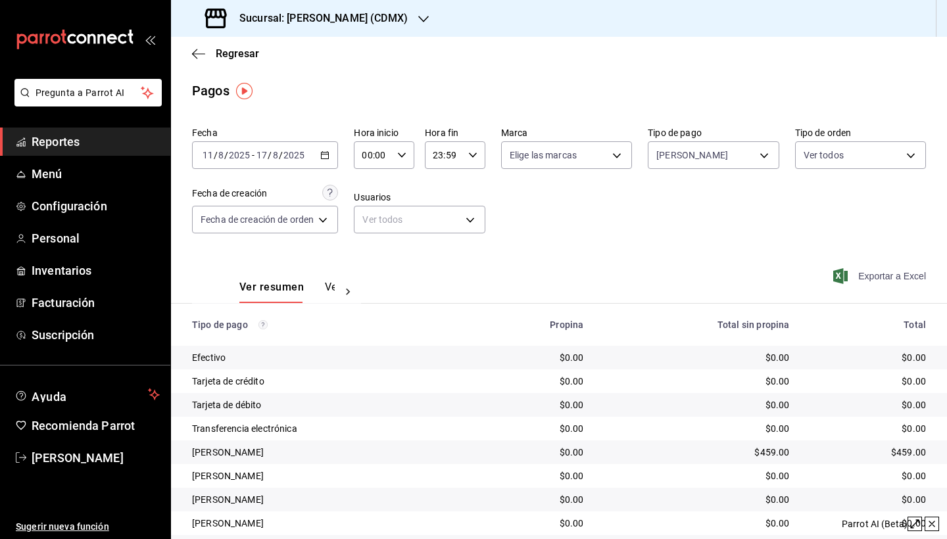
click at [868, 279] on span "Exportar a Excel" at bounding box center [881, 276] width 90 height 16
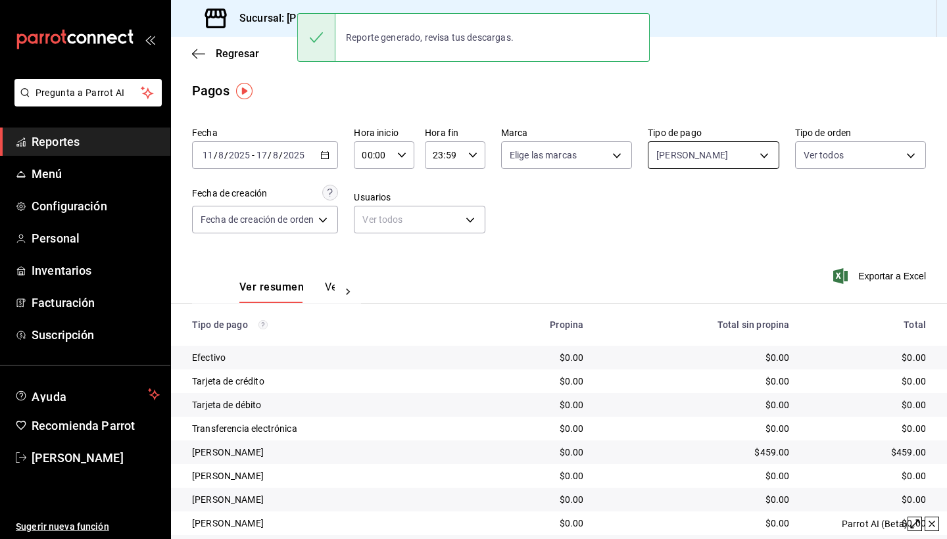
click at [735, 160] on body "Pregunta a Parrot AI Reportes Menú Configuración Personal Inventarios Facturaci…" at bounding box center [473, 269] width 947 height 539
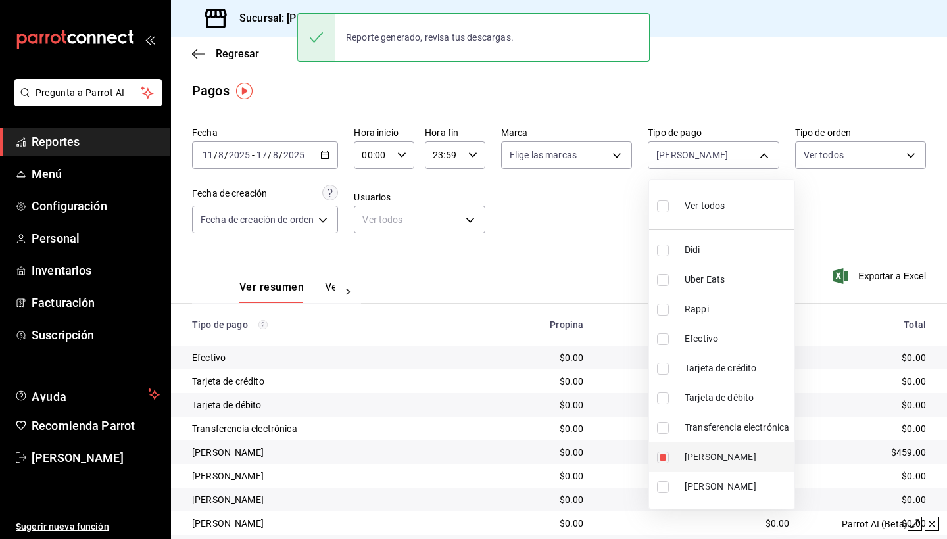
click at [662, 460] on input "checkbox" at bounding box center [663, 458] width 12 height 12
checkbox input "false"
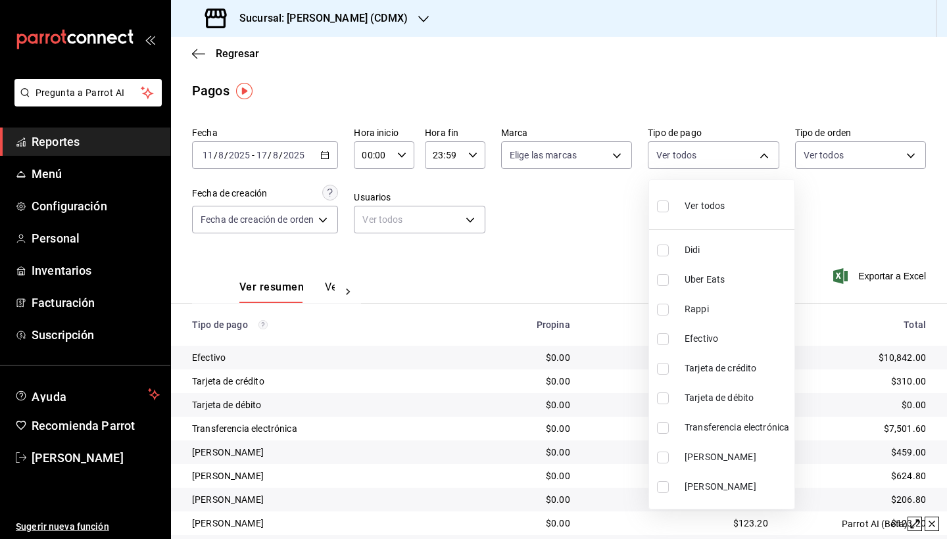
click at [664, 489] on input "checkbox" at bounding box center [663, 488] width 12 height 12
checkbox input "true"
type input "0c65ef4b-facc-49c2-bda7-3a27b0ba9215"
click at [861, 240] on div at bounding box center [473, 269] width 947 height 539
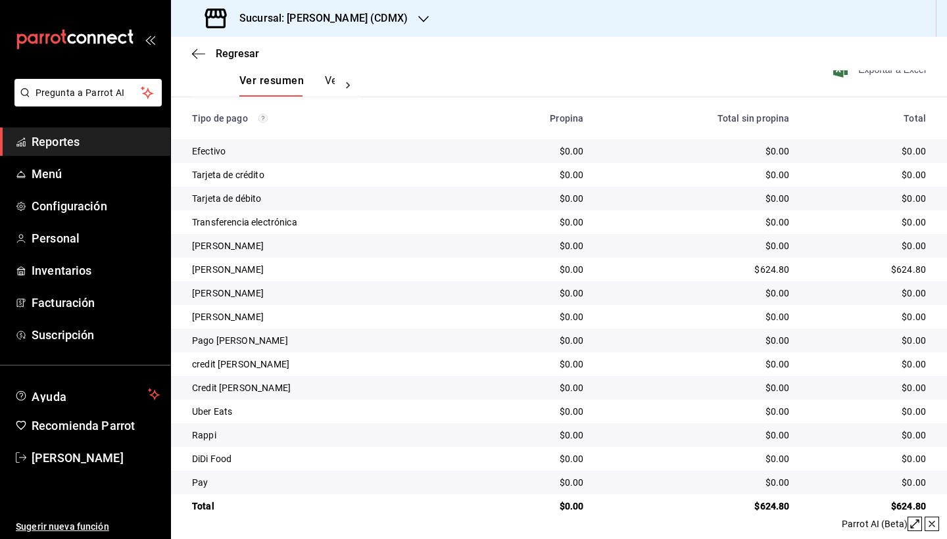
click at [915, 70] on span "Exportar a Excel" at bounding box center [881, 70] width 90 height 16
click at [516, 68] on div "Regresar" at bounding box center [559, 54] width 776 height 34
click at [418, 21] on icon "button" at bounding box center [423, 19] width 11 height 11
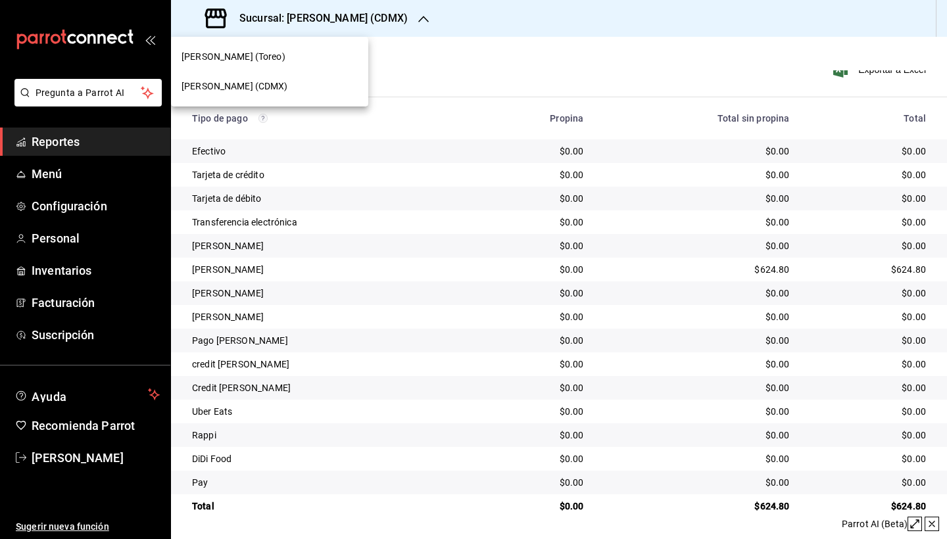
click at [313, 62] on div "[PERSON_NAME] (Toreo)" at bounding box center [270, 57] width 176 height 14
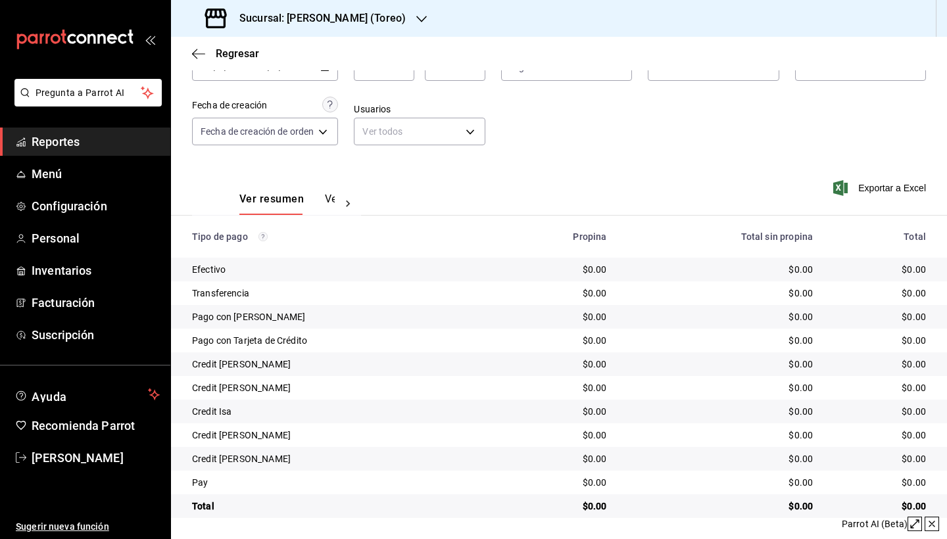
scroll to position [88, 0]
click at [89, 143] on span "Reportes" at bounding box center [96, 142] width 128 height 18
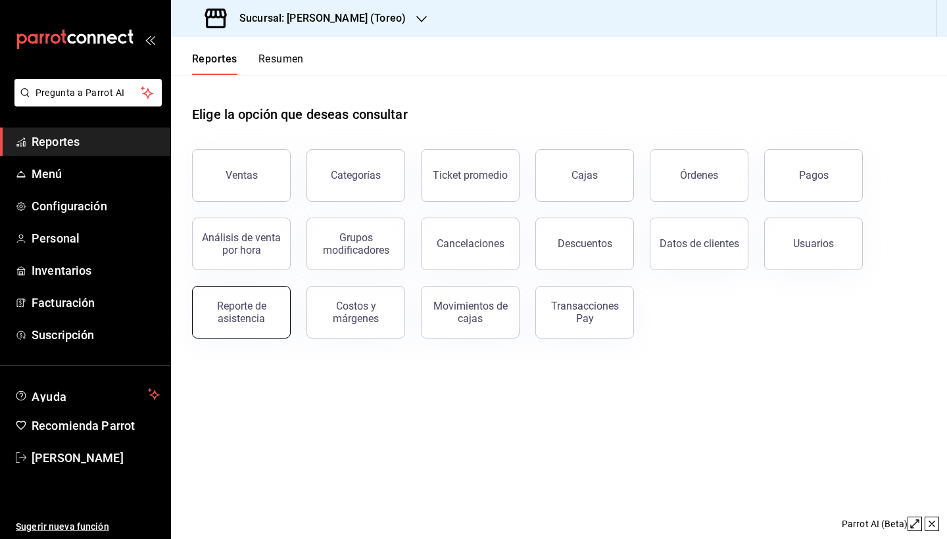
click at [239, 317] on div "Reporte de asistencia" at bounding box center [242, 312] width 82 height 25
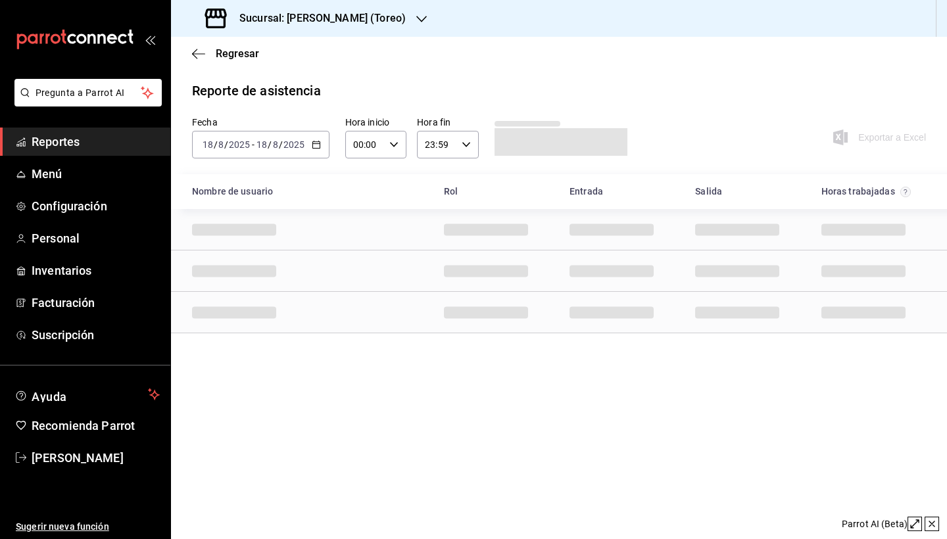
click at [318, 149] on \(Stroke\) "button" at bounding box center [316, 144] width 8 height 7
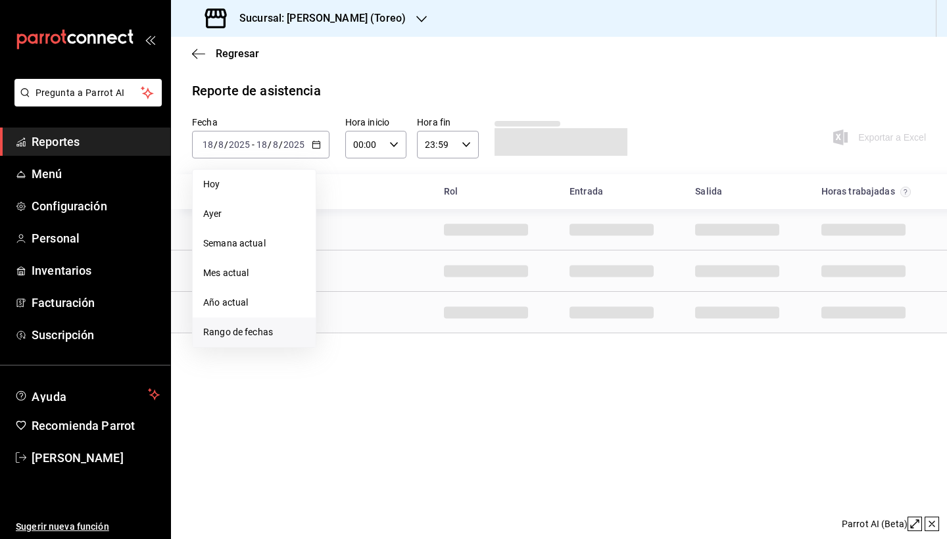
click at [275, 332] on span "Rango de fechas" at bounding box center [254, 333] width 102 height 14
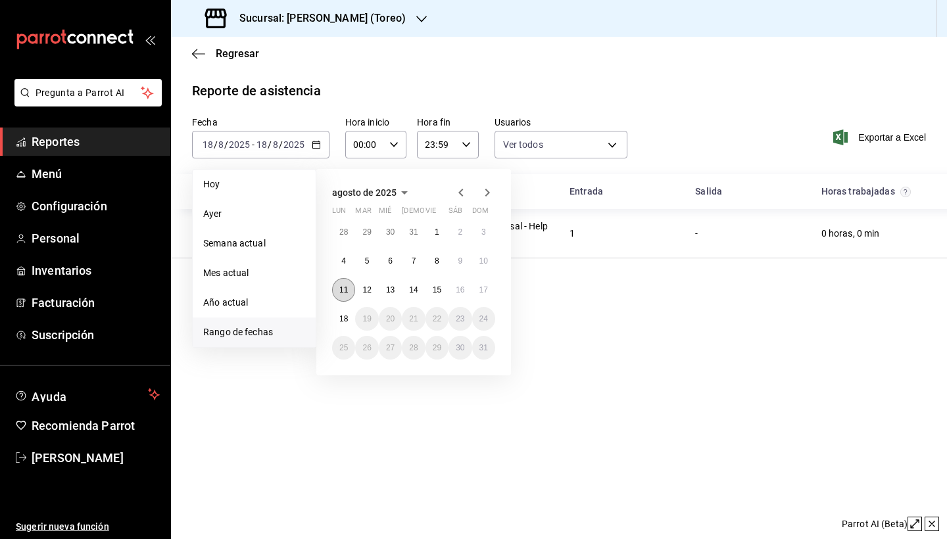
click at [340, 290] on abbr "11" at bounding box center [343, 290] width 9 height 9
click at [483, 289] on abbr "17" at bounding box center [484, 290] width 9 height 9
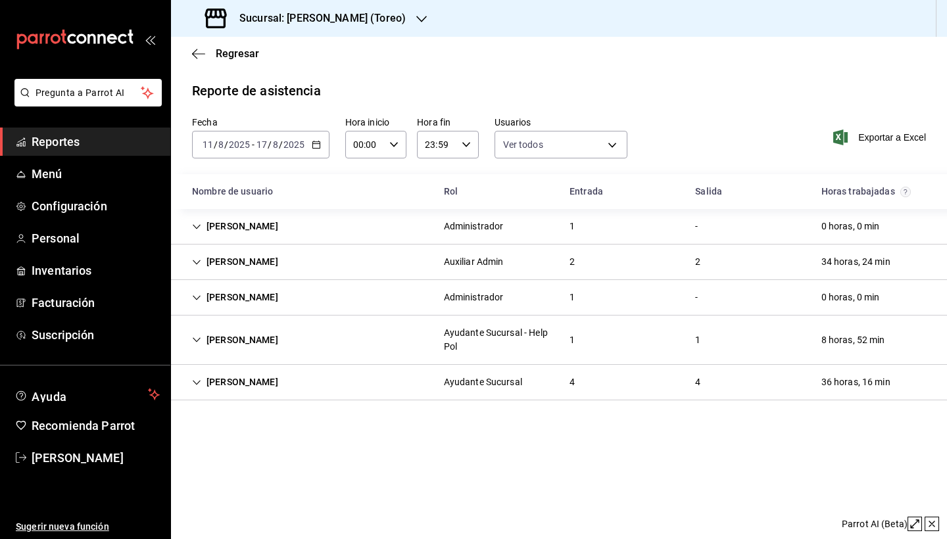
click at [263, 337] on div "[PERSON_NAME]" at bounding box center [235, 340] width 107 height 24
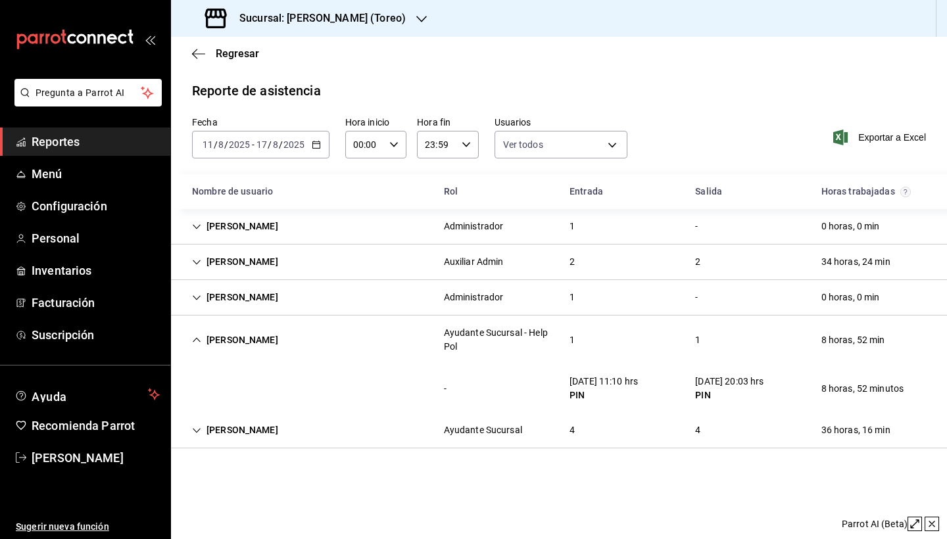
click at [315, 140] on icon "button" at bounding box center [316, 144] width 9 height 9
click at [686, 112] on div "Reporte de asistencia Fecha [DATE] [DATE] - [DATE] [DATE] Hora inicio 00:00 Hor…" at bounding box center [559, 265] width 776 height 368
click at [896, 136] on span "Exportar a Excel" at bounding box center [881, 138] width 90 height 16
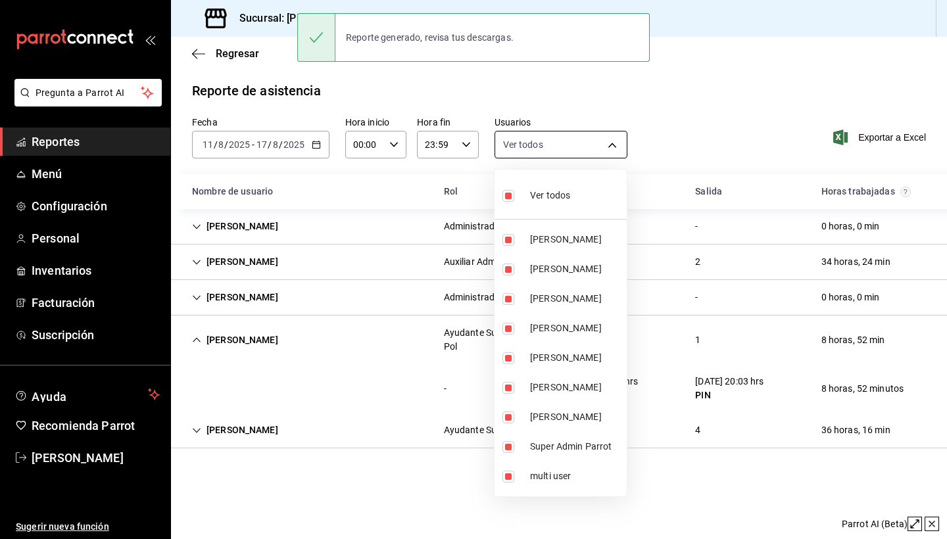
click at [615, 149] on body "Pregunta a Parrot AI Reportes Menú Configuración Personal Inventarios Facturaci…" at bounding box center [473, 269] width 947 height 539
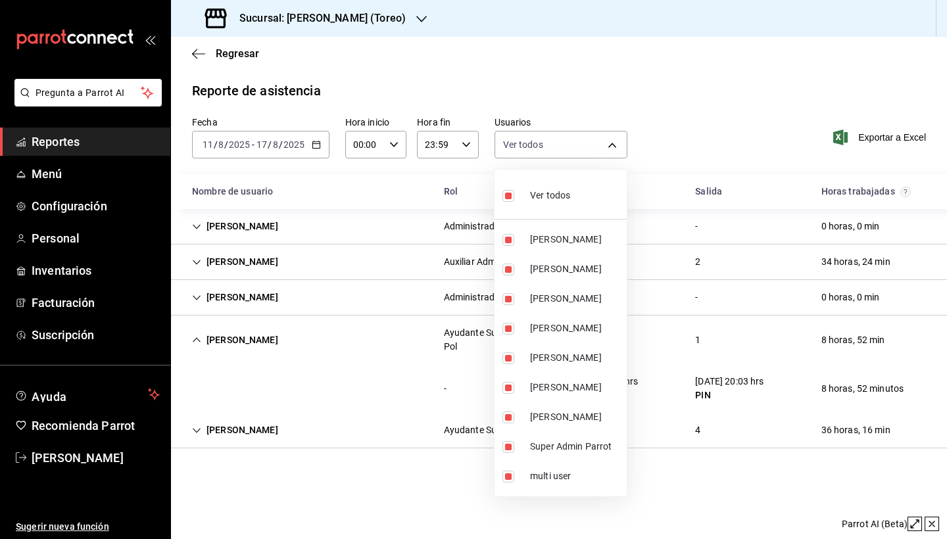
click at [506, 198] on input "checkbox" at bounding box center [509, 196] width 12 height 12
checkbox input "false"
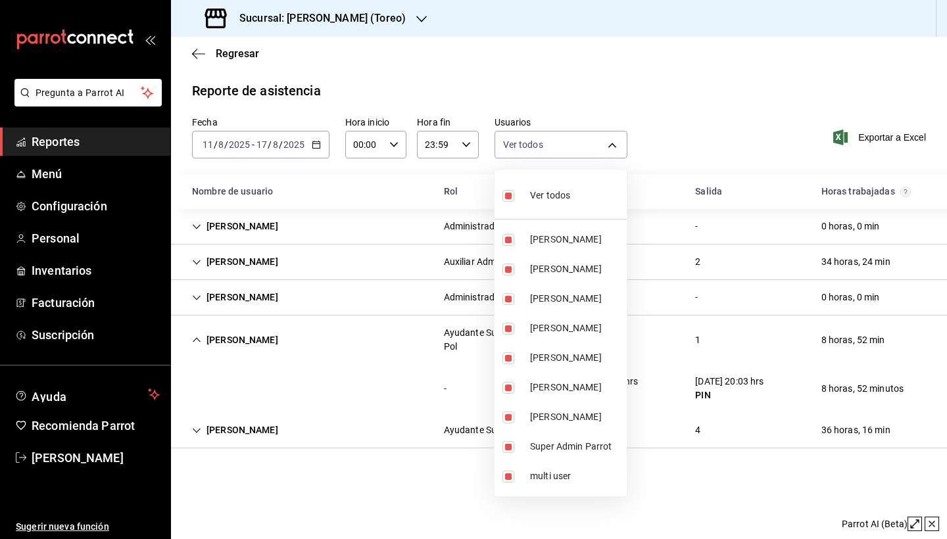
checkbox input "false"
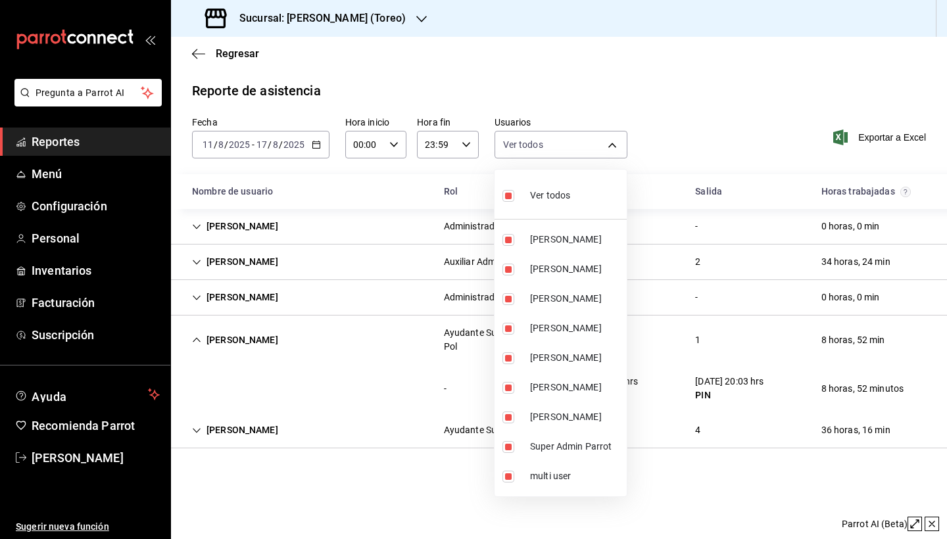
checkbox input "false"
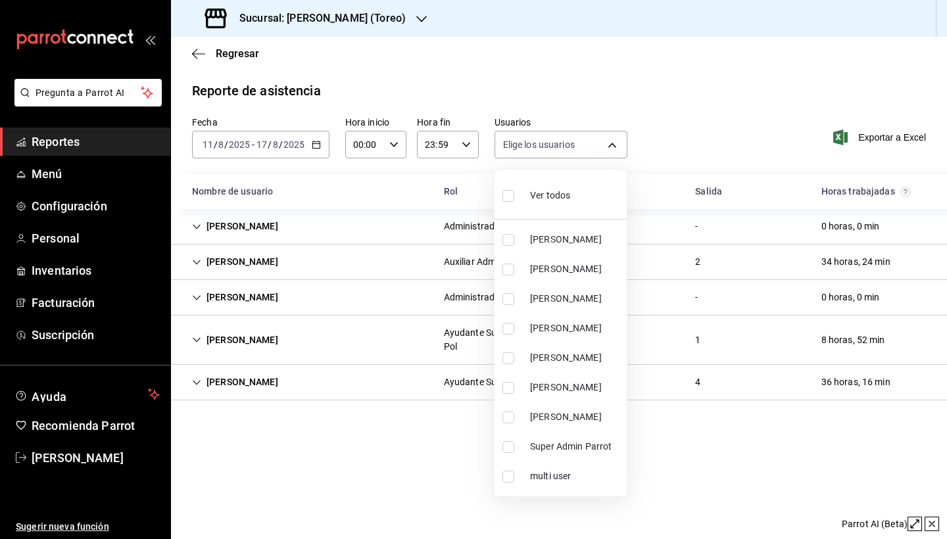
click at [388, 18] on div at bounding box center [473, 269] width 947 height 539
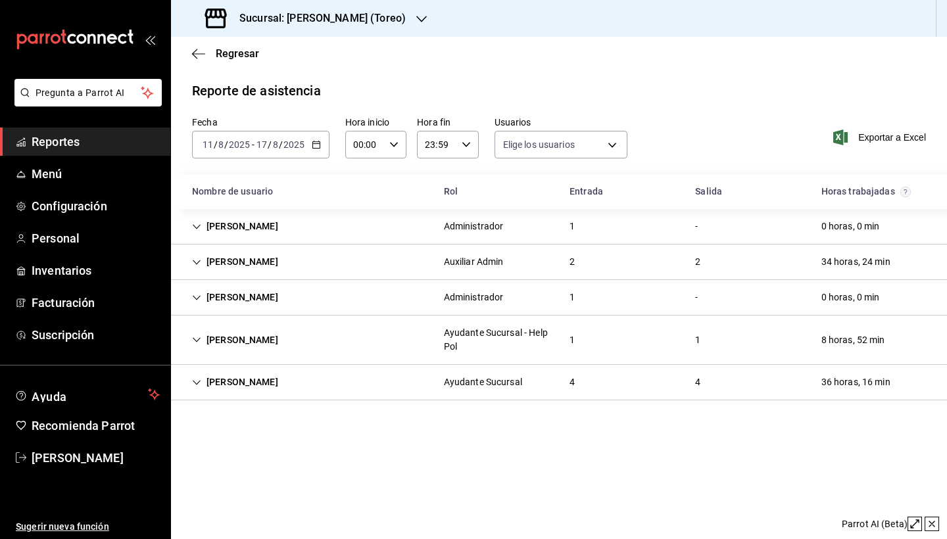
click at [416, 19] on icon "button" at bounding box center [421, 19] width 11 height 7
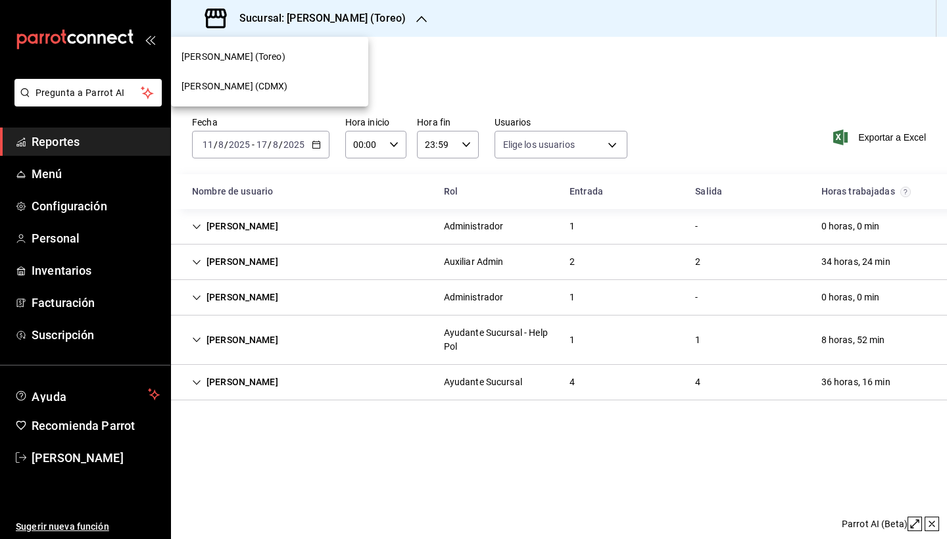
click at [318, 94] on div "[PERSON_NAME] (CDMX)" at bounding box center [269, 87] width 197 height 30
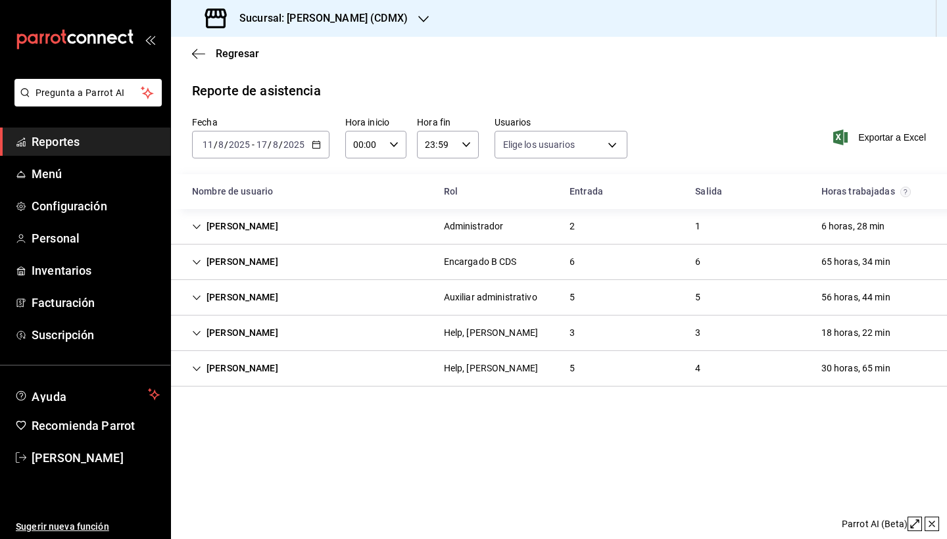
type input "c0b5632e-5e50-4e46-a943-1a618e509eee,bd3852af-114d-4add-80af-8bb27b844acd,7c0ed…"
click at [895, 137] on span "Exportar a Excel" at bounding box center [881, 138] width 90 height 16
